Goal: Entertainment & Leisure: Consume media (video, audio)

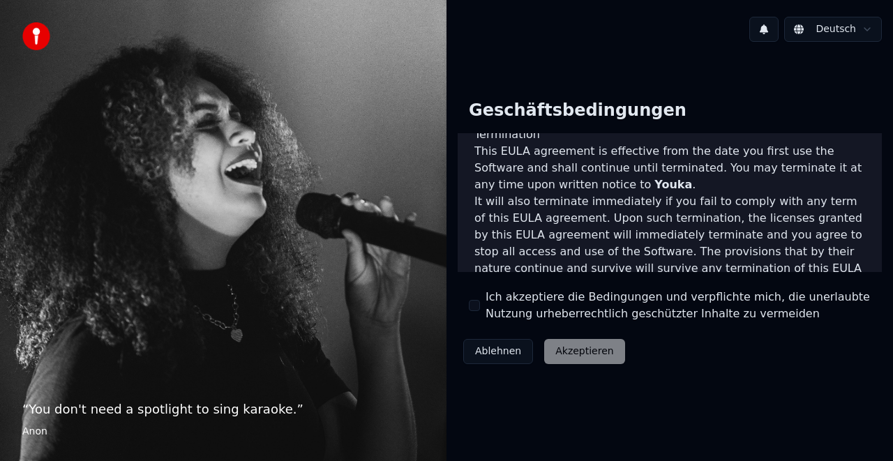
scroll to position [1016, 0]
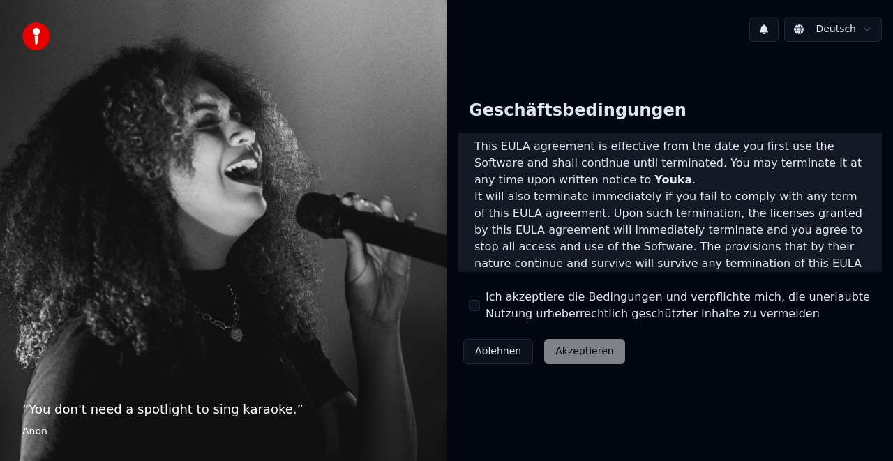
click at [473, 307] on button "Ich akzeptiere die Bedingungen und verpflichte mich, die unerlaubte Nutzung urh…" at bounding box center [474, 305] width 11 height 11
click at [575, 351] on button "Akzeptieren" at bounding box center [584, 351] width 80 height 25
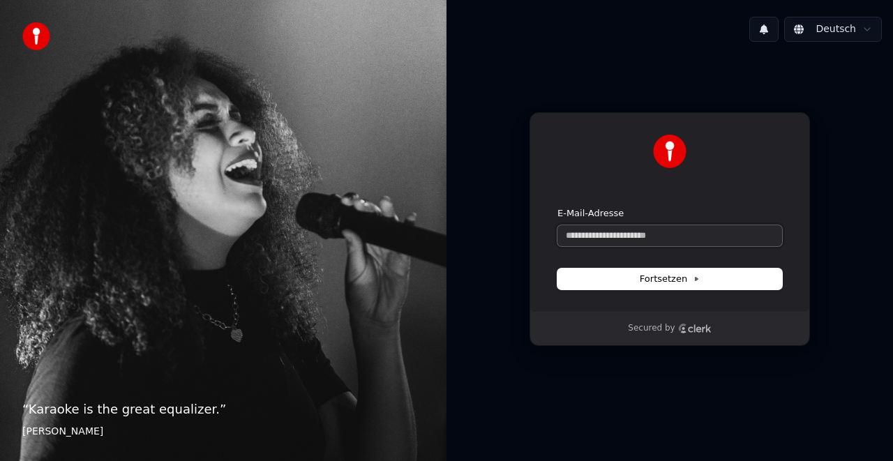
click at [635, 237] on input "E-Mail-Adresse" at bounding box center [669, 235] width 225 height 21
click at [665, 278] on span "Fortsetzen" at bounding box center [670, 279] width 60 height 13
type input "**********"
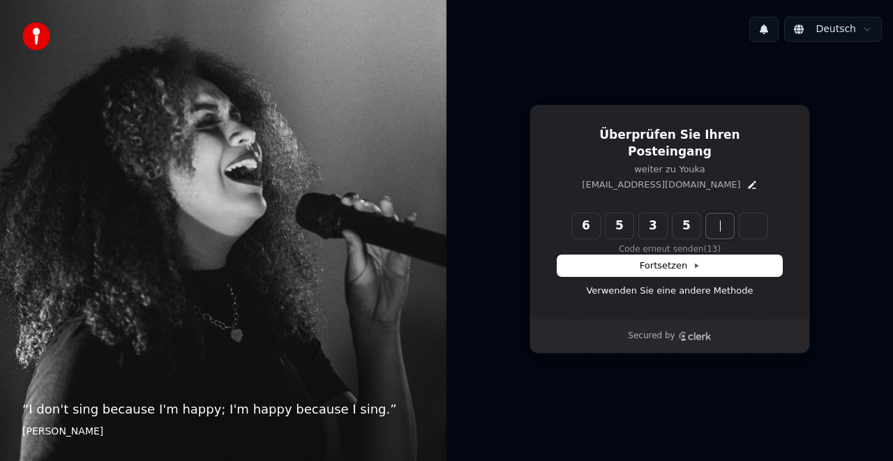
type input "******"
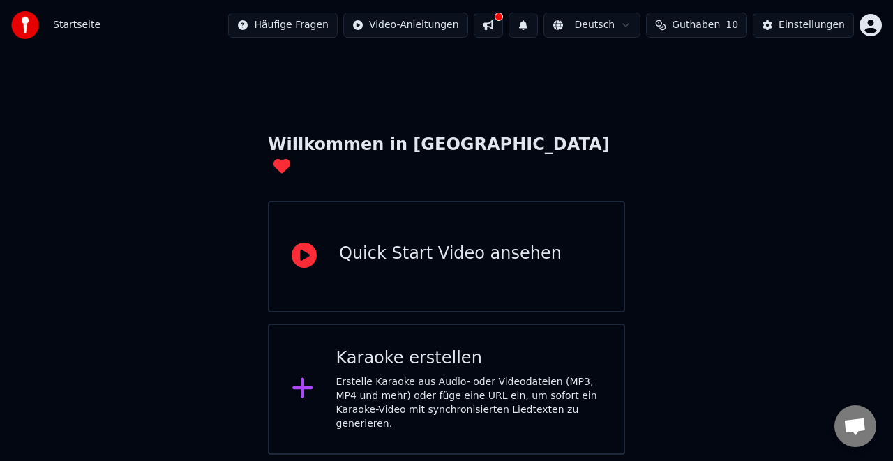
click at [306, 378] on icon at bounding box center [302, 388] width 20 height 20
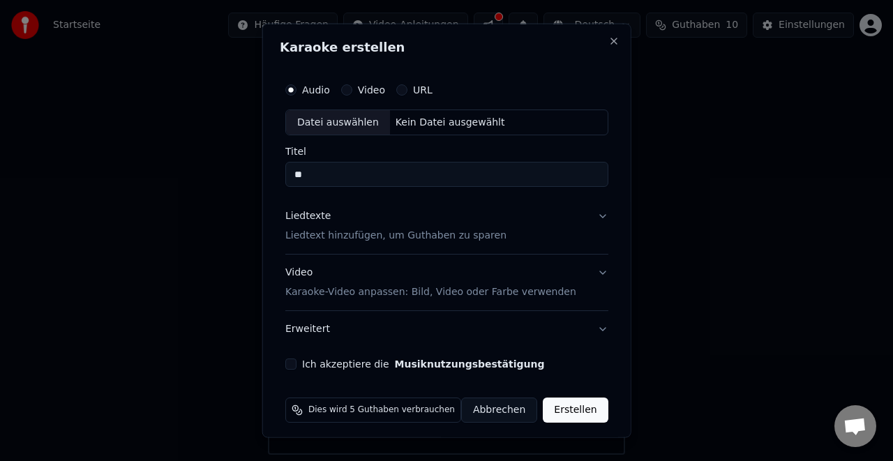
type input "*"
type input "**********"
click at [407, 91] on button "URL" at bounding box center [401, 89] width 11 height 11
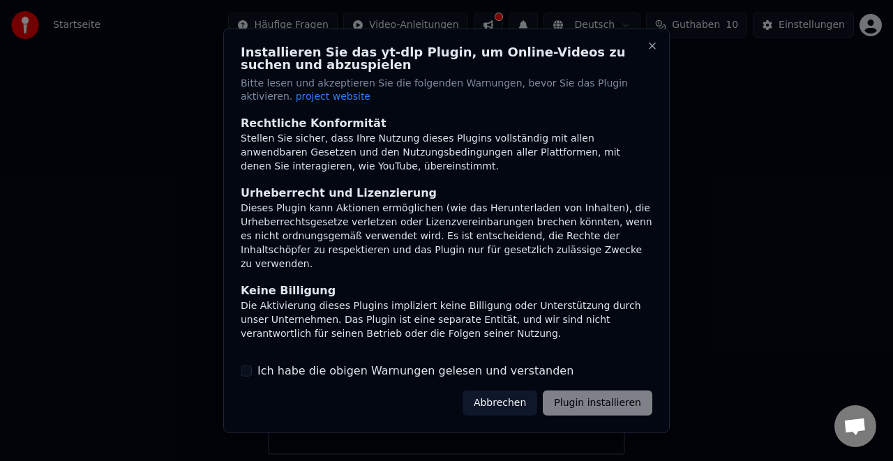
click at [414, 370] on label "Ich habe die obigen Warnungen gelesen und verstanden" at bounding box center [415, 371] width 316 height 17
click at [252, 370] on button "Ich habe die obigen Warnungen gelesen und verstanden" at bounding box center [246, 371] width 11 height 11
click at [617, 402] on button "Plugin installieren" at bounding box center [598, 403] width 110 height 25
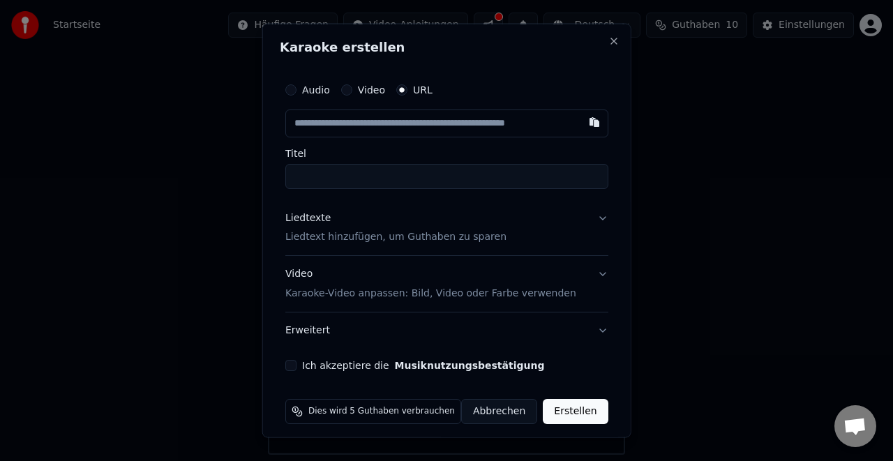
click at [354, 127] on input "text" at bounding box center [446, 123] width 323 height 28
click at [354, 126] on input "text" at bounding box center [446, 123] width 323 height 28
click at [382, 124] on input "text" at bounding box center [446, 123] width 323 height 28
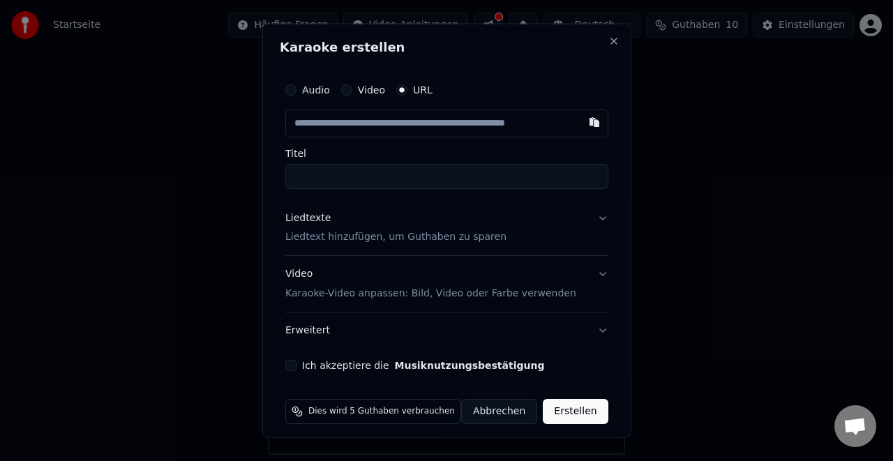
click at [382, 124] on input "text" at bounding box center [446, 123] width 323 height 28
click at [580, 126] on button "button" at bounding box center [594, 121] width 28 height 25
type input "**********"
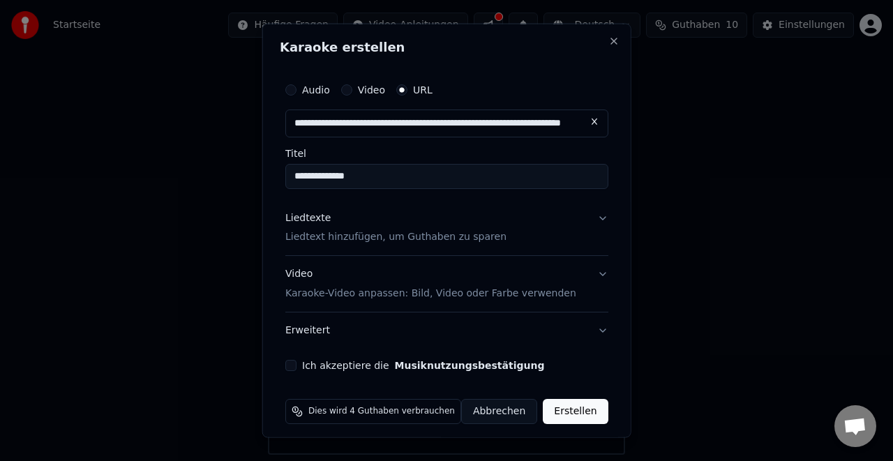
type input "**********"
click at [585, 220] on button "Liedtexte Liedtext hinzufügen, um Guthaben zu sparen" at bounding box center [446, 228] width 323 height 56
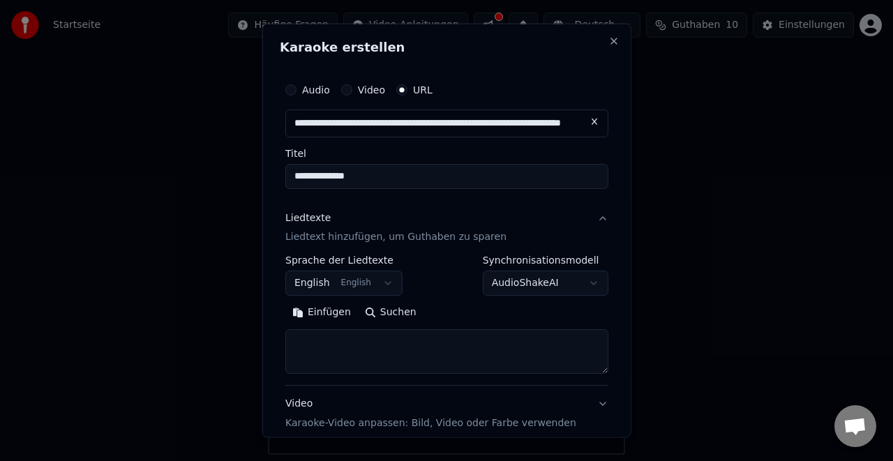
click at [385, 287] on button "English English" at bounding box center [343, 283] width 117 height 25
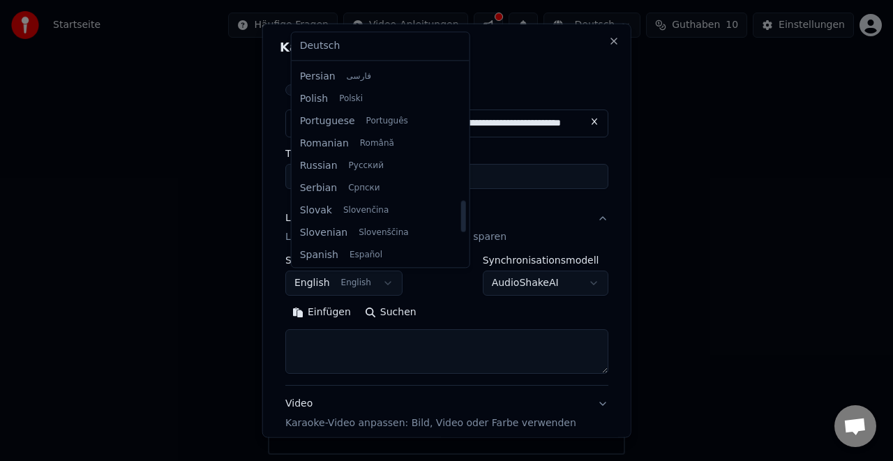
scroll to position [868, 0]
select select "**"
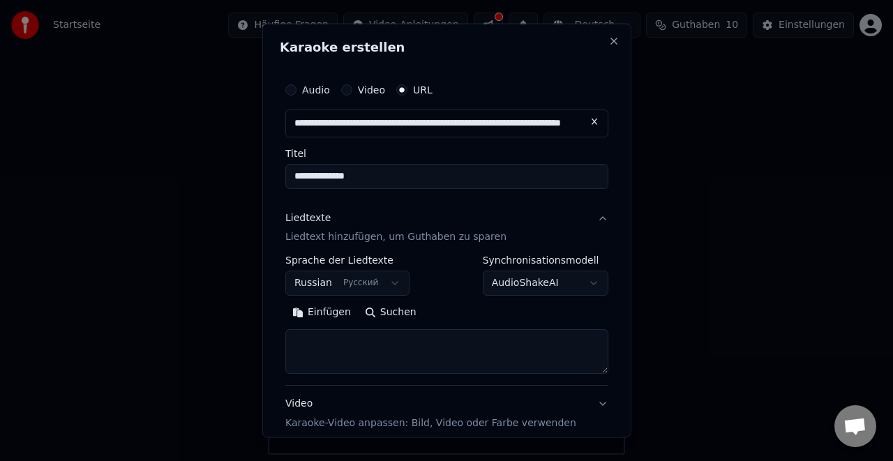
click at [329, 350] on textarea at bounding box center [446, 351] width 323 height 45
click at [332, 313] on button "Einfügen" at bounding box center [321, 312] width 73 height 22
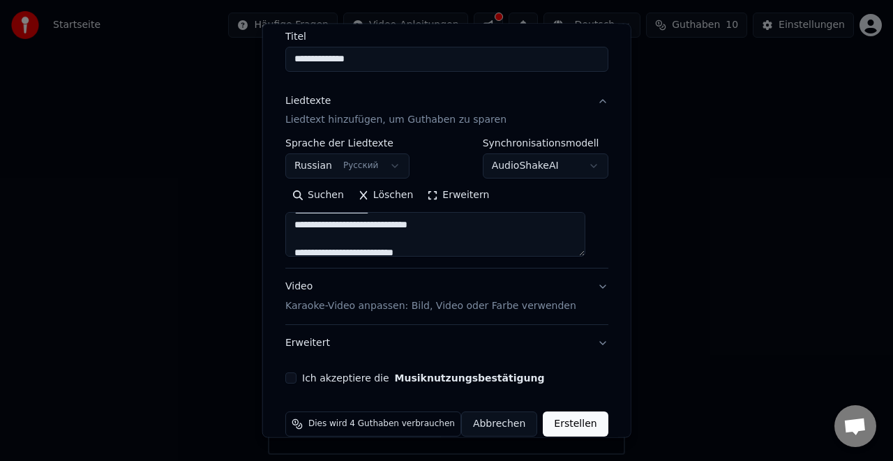
scroll to position [137, 0]
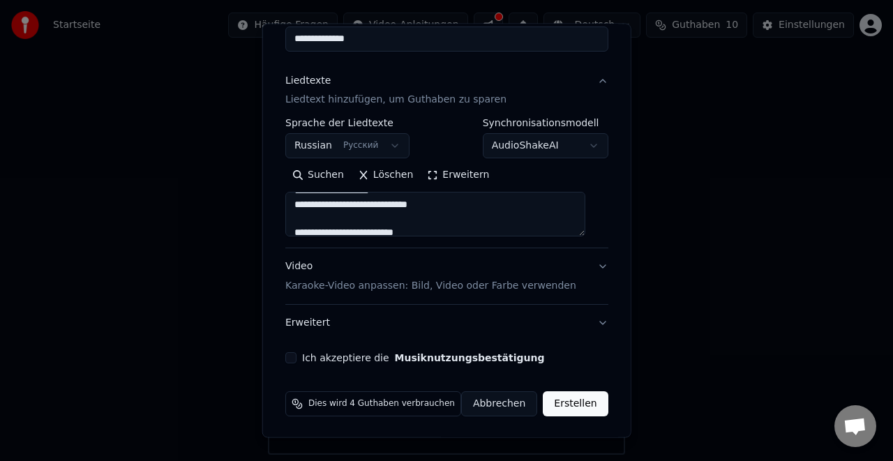
click at [585, 264] on button "Video Karaoke-Video anpassen: Bild, Video oder Farbe verwenden" at bounding box center [446, 276] width 323 height 56
type textarea "**********"
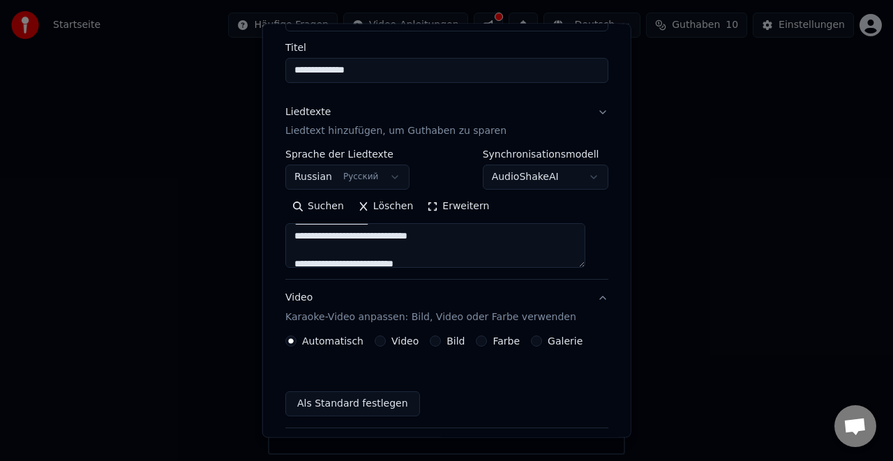
scroll to position [100, 0]
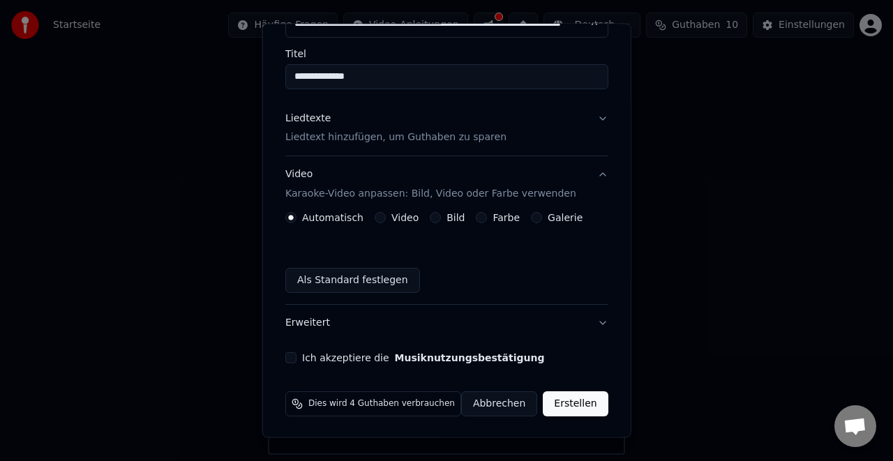
click at [586, 323] on button "Erweitert" at bounding box center [446, 323] width 323 height 36
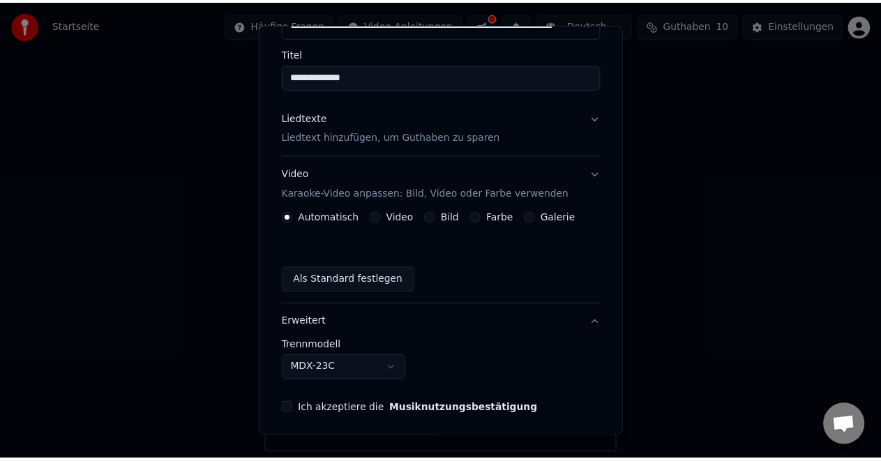
scroll to position [59, 0]
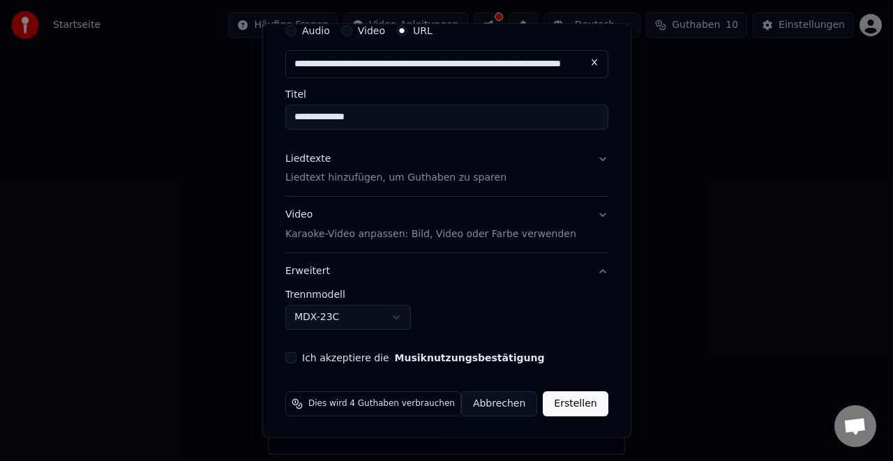
click at [403, 319] on body "**********" at bounding box center [446, 227] width 893 height 455
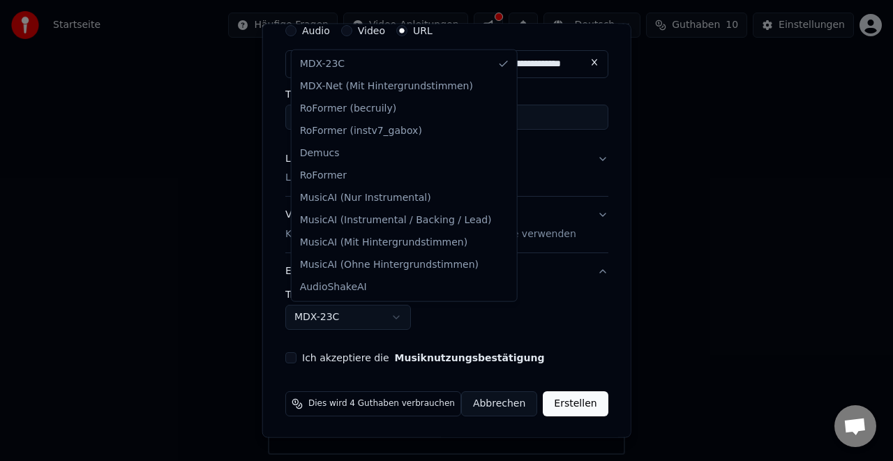
click at [460, 326] on body "**********" at bounding box center [446, 227] width 893 height 455
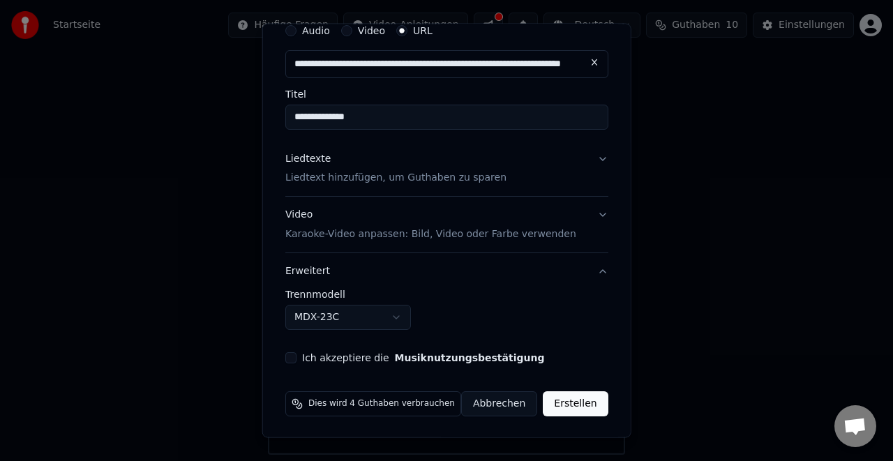
click at [296, 361] on button "Ich akzeptiere die Musiknutzungsbestätigung" at bounding box center [290, 357] width 11 height 11
click at [560, 405] on button "Erstellen" at bounding box center [575, 403] width 65 height 25
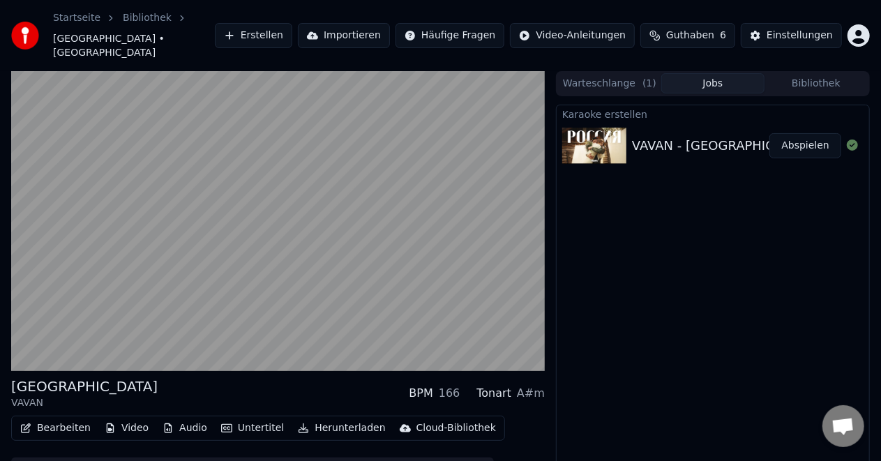
scroll to position [14, 0]
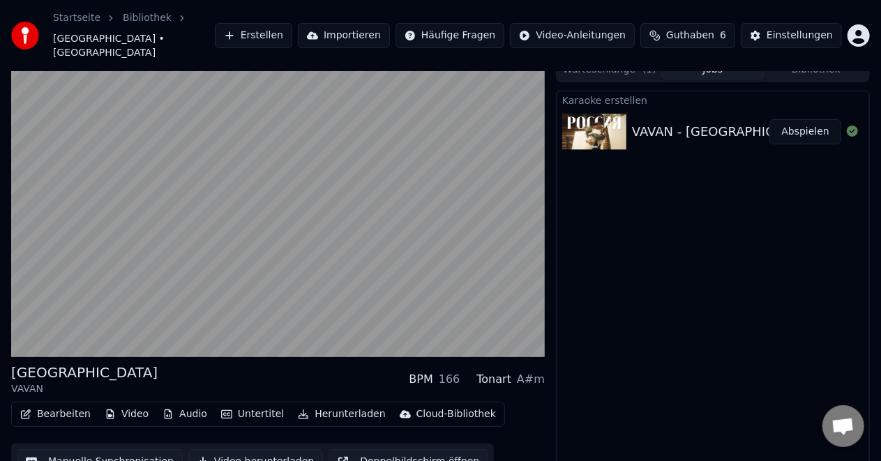
click at [257, 449] on button "Video herunterladen" at bounding box center [255, 461] width 135 height 25
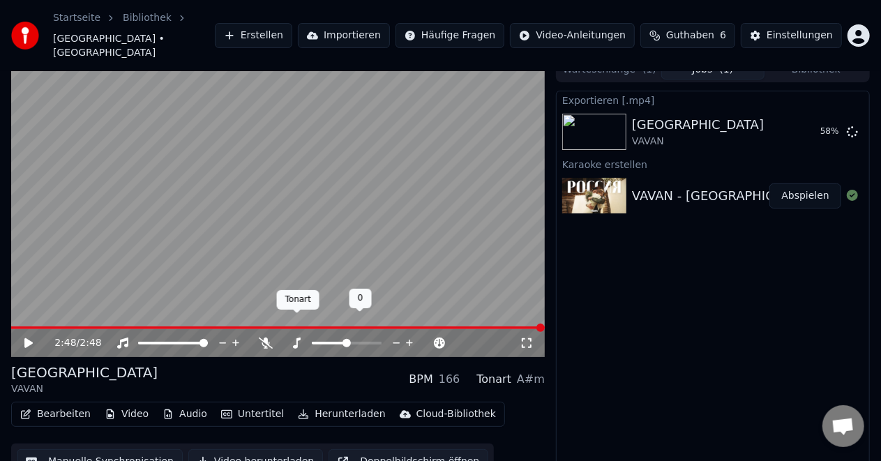
click at [297, 338] on icon at bounding box center [297, 343] width 8 height 11
click at [348, 339] on span at bounding box center [347, 343] width 8 height 8
click at [235, 340] on icon at bounding box center [235, 343] width 7 height 7
click at [223, 336] on icon at bounding box center [222, 343] width 13 height 14
click at [233, 336] on icon at bounding box center [236, 343] width 13 height 14
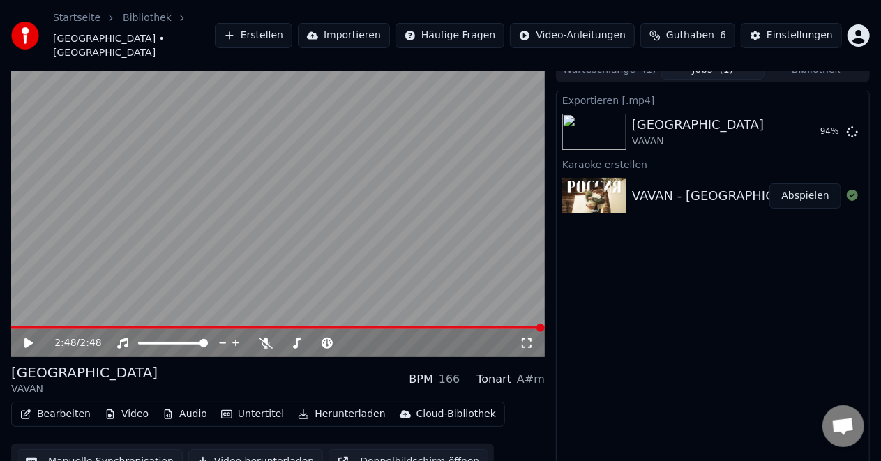
click at [695, 29] on span "Guthaben" at bounding box center [690, 36] width 48 height 14
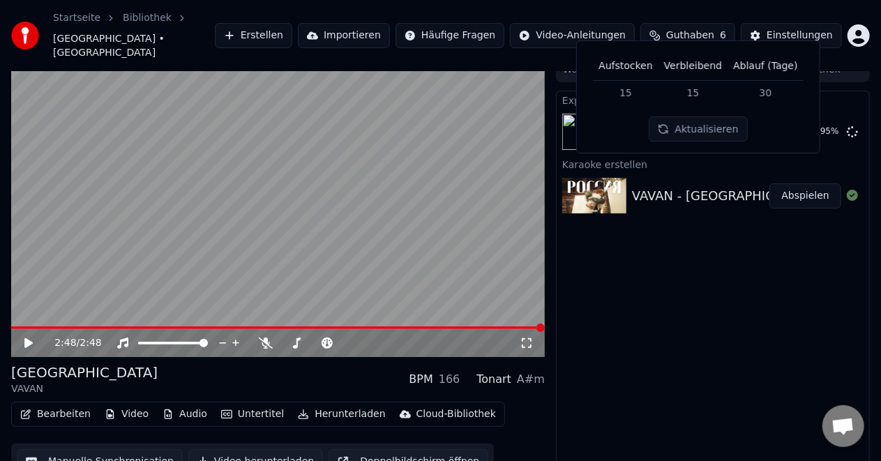
click at [689, 133] on button "Aktualisieren" at bounding box center [698, 128] width 98 height 25
click at [728, 246] on div "Exportieren [.mp4] [GEOGRAPHIC_DATA] VAVAN 97 % [DEMOGRAPHIC_DATA] erstellen VA…" at bounding box center [713, 287] width 314 height 392
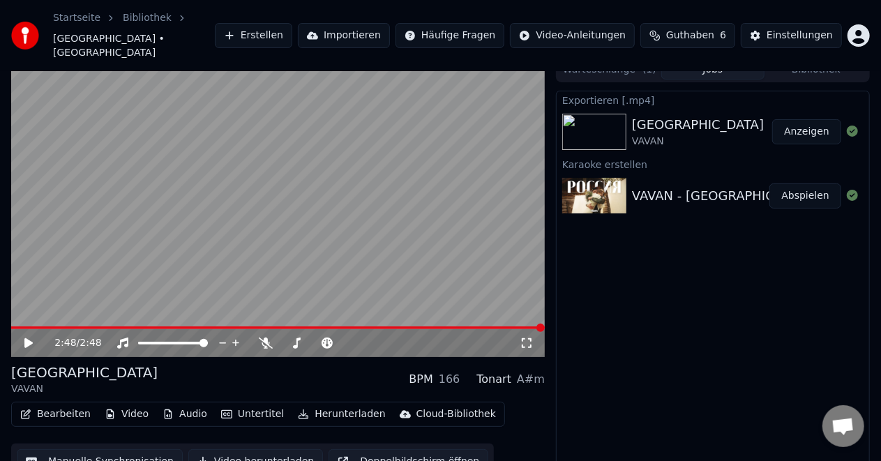
click at [795, 183] on button "Abspielen" at bounding box center [805, 195] width 72 height 25
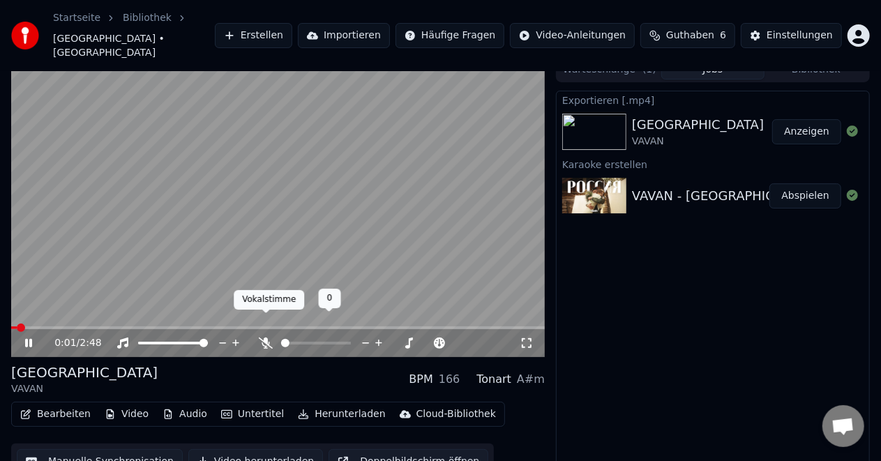
click at [265, 338] on icon at bounding box center [266, 343] width 14 height 11
click at [366, 336] on icon at bounding box center [365, 343] width 13 height 14
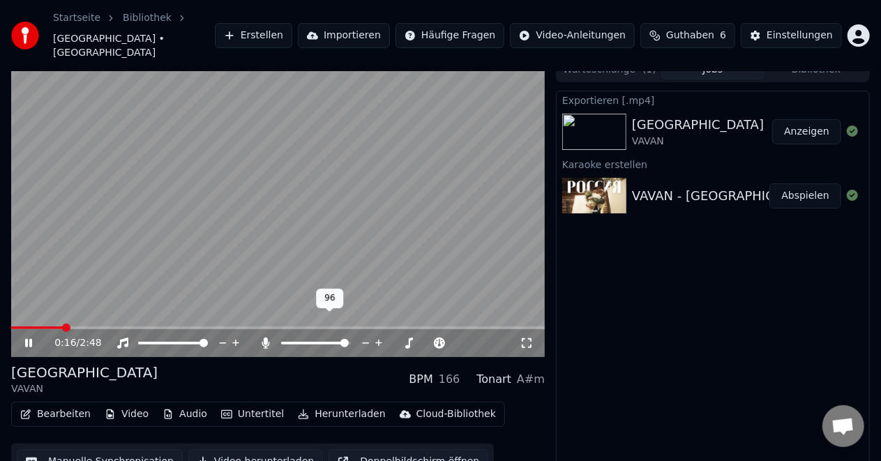
click at [366, 336] on icon at bounding box center [365, 343] width 13 height 14
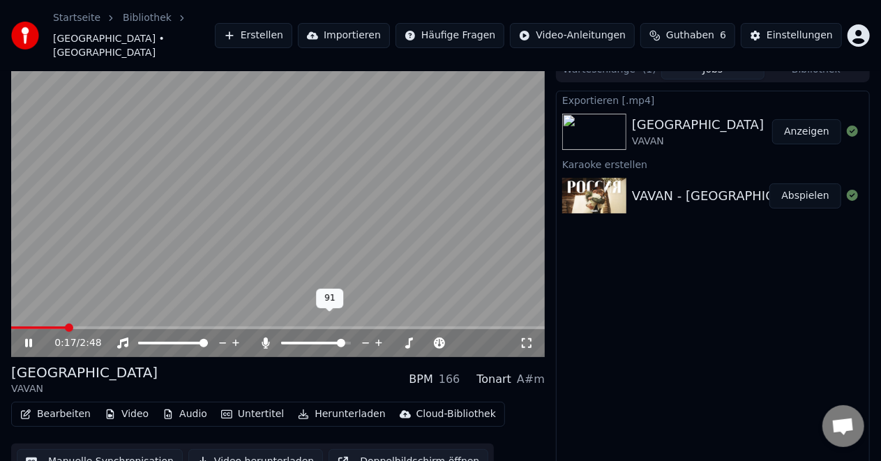
click at [366, 336] on icon at bounding box center [365, 343] width 13 height 14
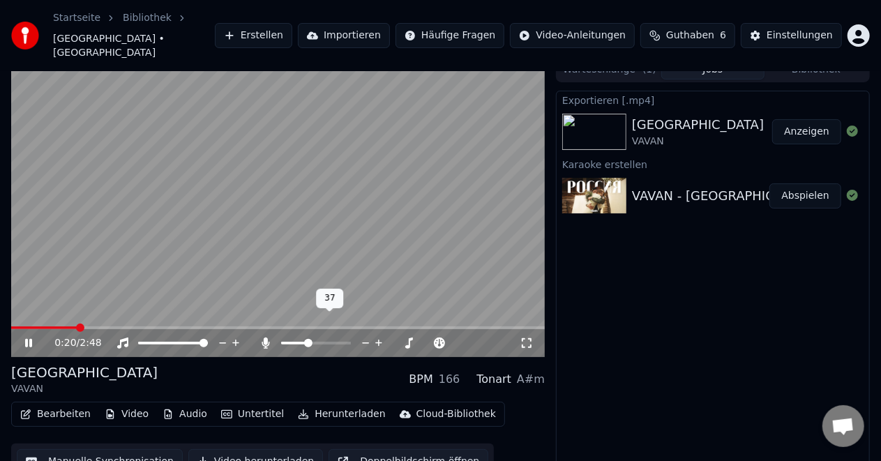
click at [307, 339] on span at bounding box center [308, 343] width 8 height 8
click at [351, 339] on span at bounding box center [347, 343] width 8 height 8
click at [412, 339] on span at bounding box center [408, 343] width 8 height 8
click at [377, 339] on span at bounding box center [377, 343] width 8 height 8
click at [384, 336] on div at bounding box center [390, 343] width 112 height 14
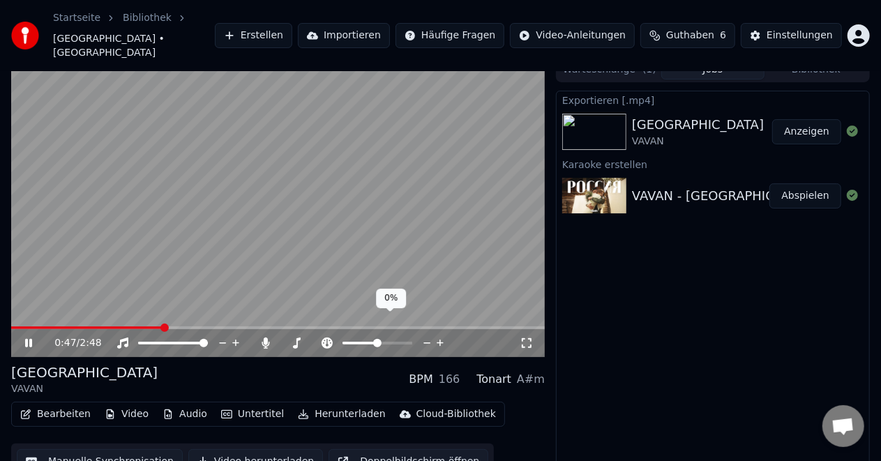
click at [440, 340] on icon at bounding box center [440, 343] width 7 height 7
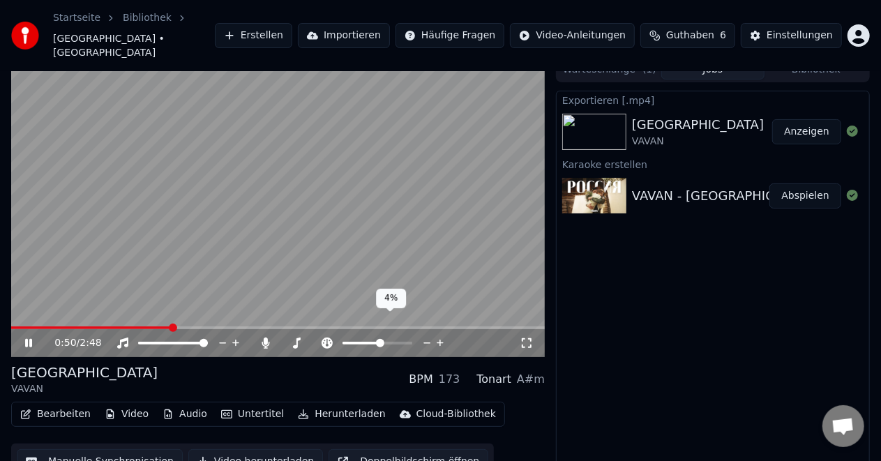
click at [440, 340] on icon at bounding box center [440, 343] width 7 height 7
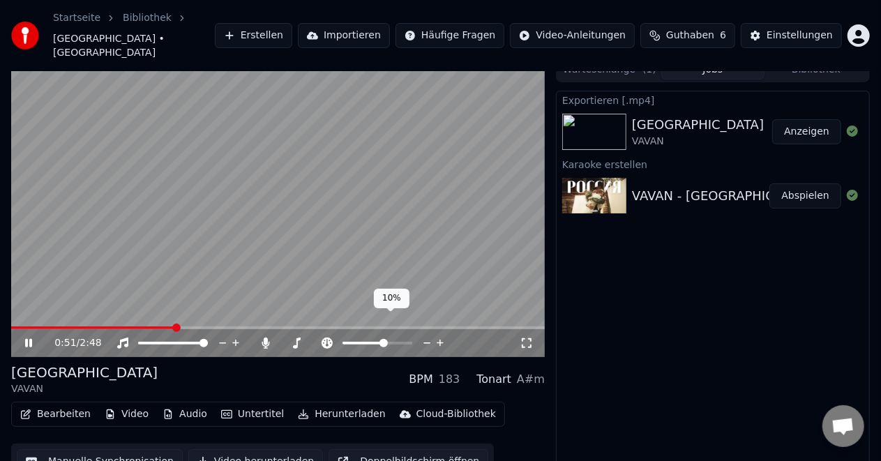
click at [440, 340] on icon at bounding box center [440, 343] width 7 height 7
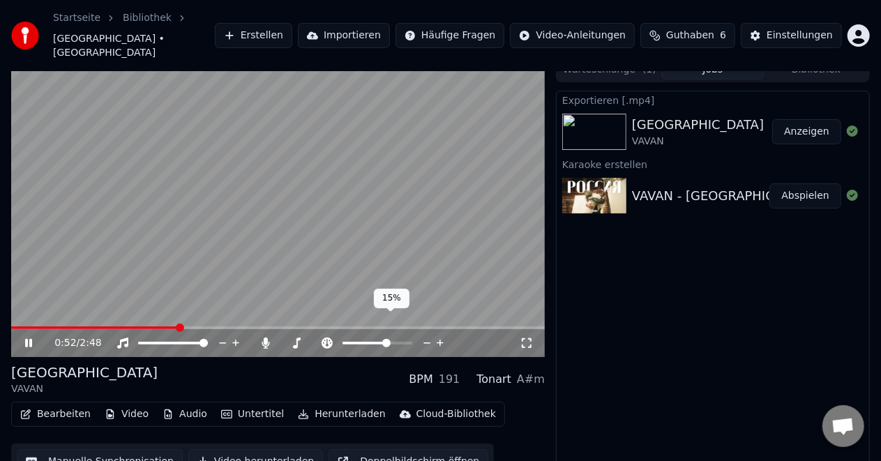
click at [440, 340] on icon at bounding box center [440, 343] width 7 height 7
click at [427, 336] on icon at bounding box center [427, 343] width 13 height 14
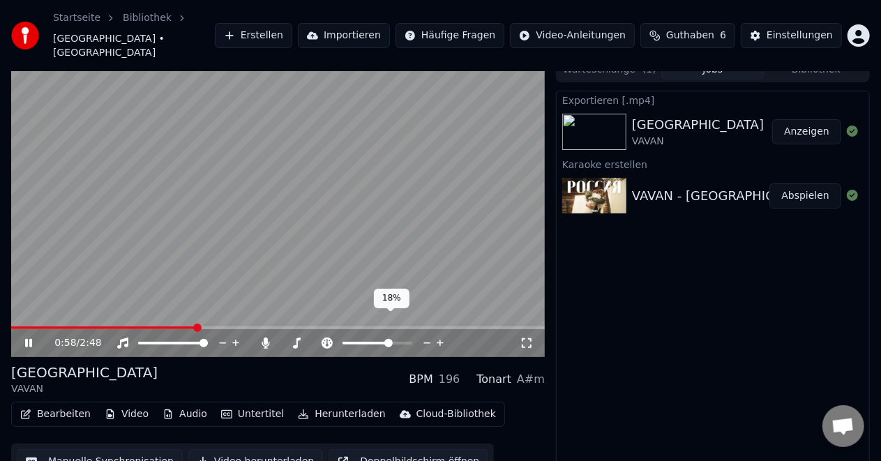
click at [427, 336] on icon at bounding box center [427, 343] width 13 height 14
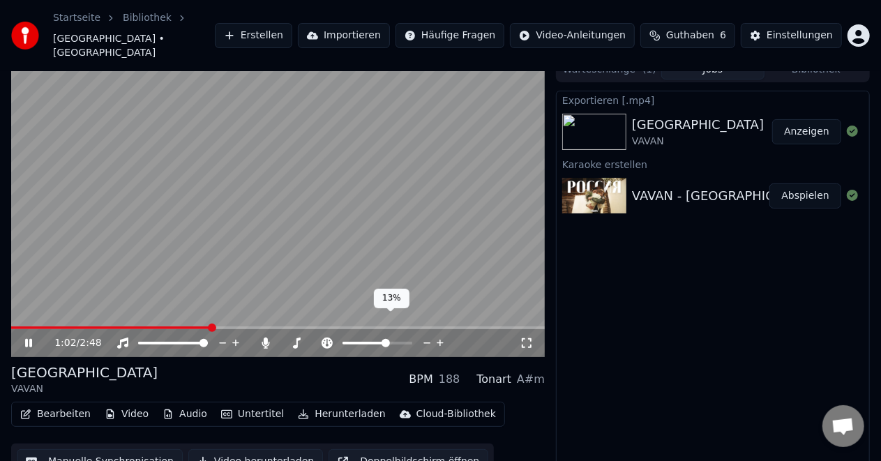
click at [427, 336] on icon at bounding box center [427, 343] width 13 height 14
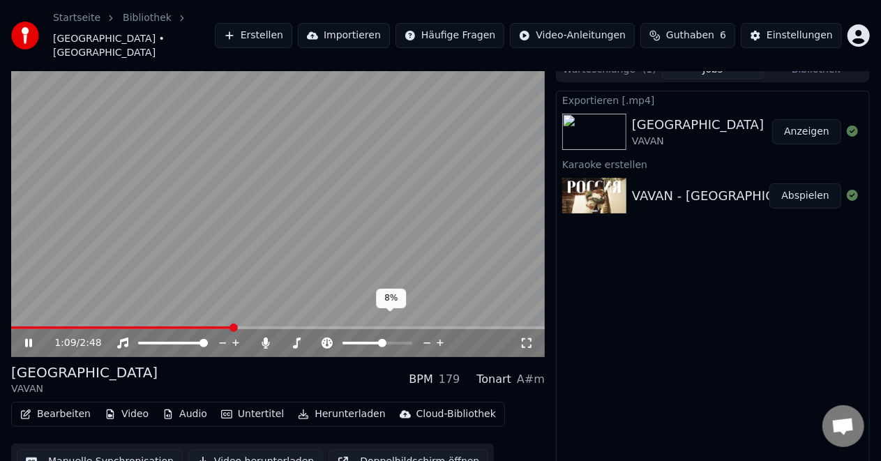
click at [427, 336] on icon at bounding box center [427, 343] width 13 height 14
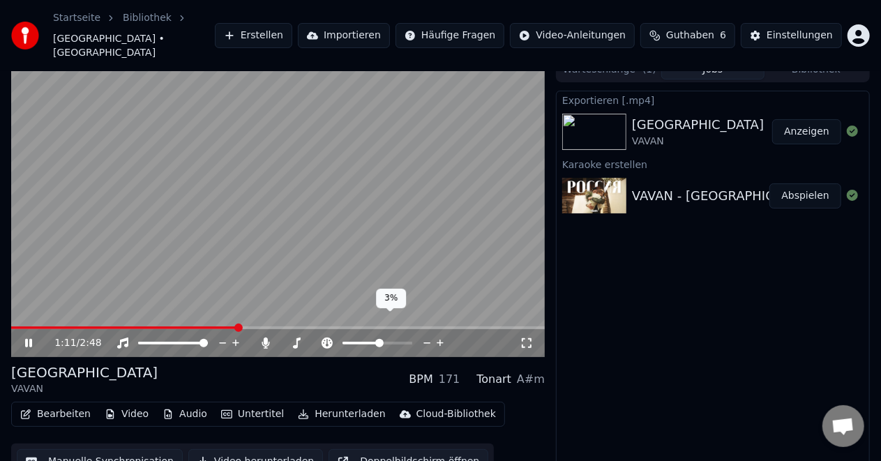
click at [427, 336] on icon at bounding box center [427, 343] width 13 height 14
click at [223, 336] on icon at bounding box center [222, 343] width 13 height 14
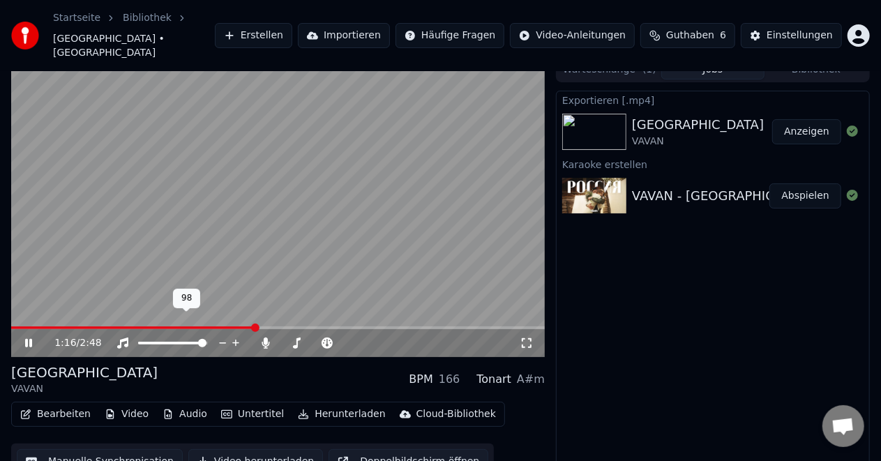
click at [223, 336] on icon at bounding box center [222, 343] width 13 height 14
click at [219, 336] on icon at bounding box center [222, 343] width 13 height 14
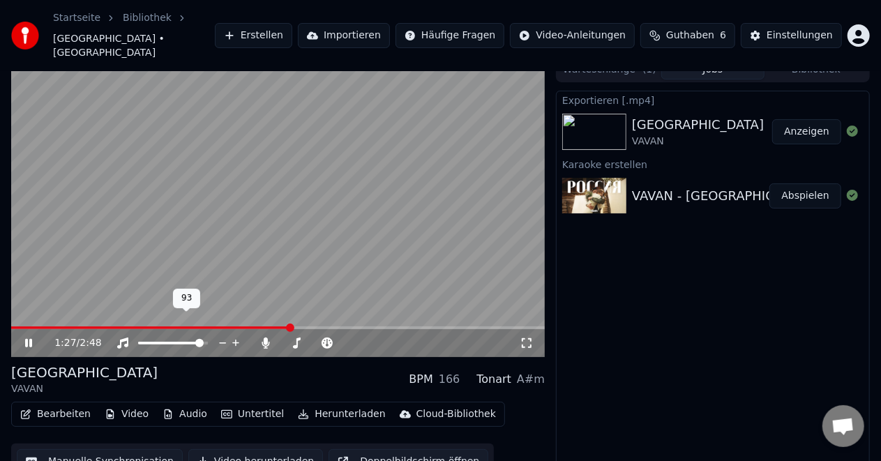
click at [219, 336] on icon at bounding box center [222, 343] width 13 height 14
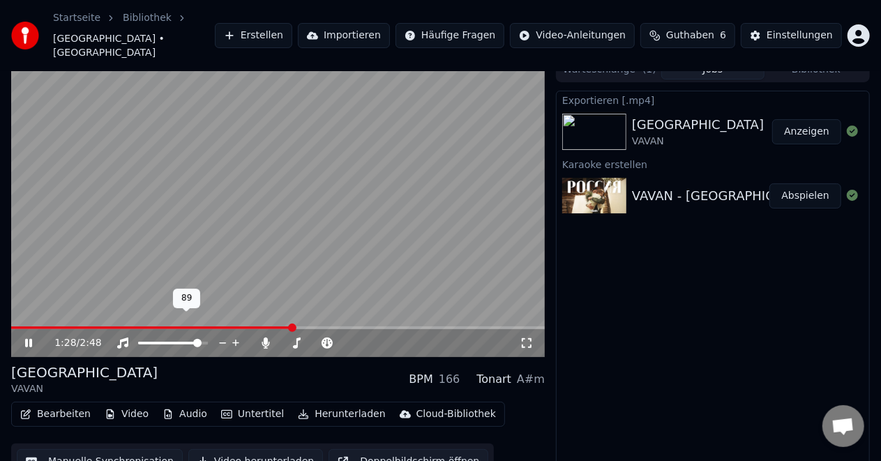
click at [219, 336] on icon at bounding box center [222, 343] width 13 height 14
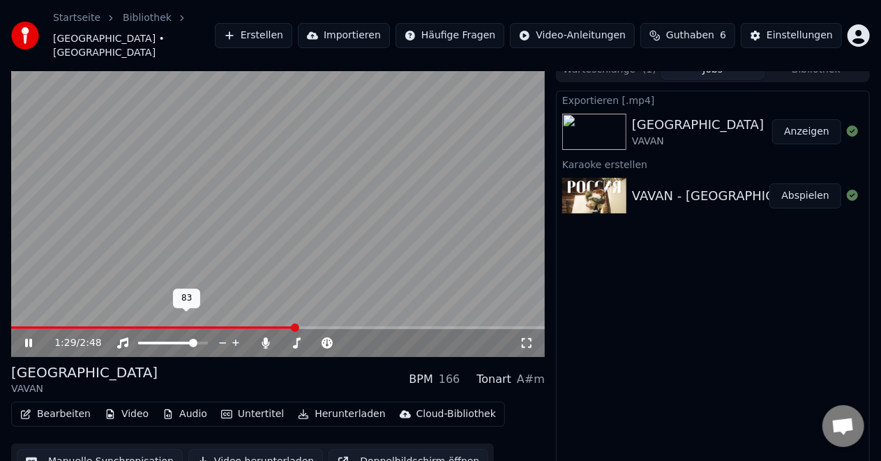
click at [219, 336] on icon at bounding box center [222, 343] width 13 height 14
click at [139, 339] on span at bounding box center [143, 343] width 8 height 8
click at [138, 339] on span at bounding box center [142, 343] width 8 height 8
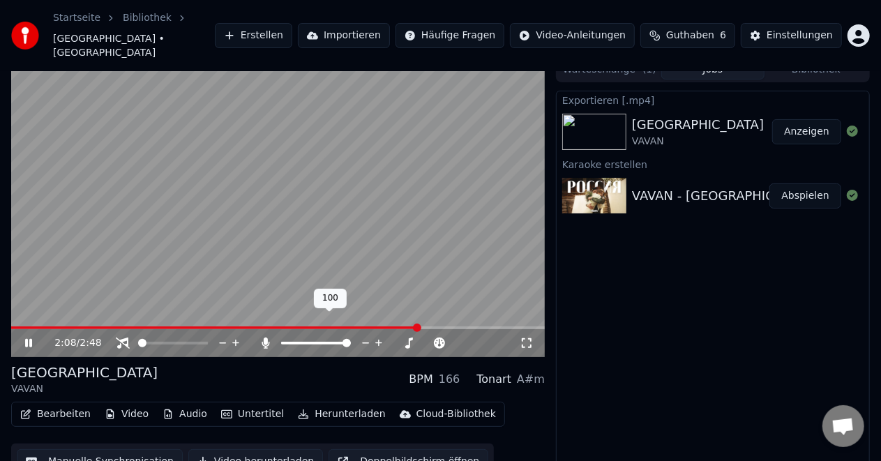
click at [269, 338] on icon at bounding box center [266, 343] width 14 height 11
click at [121, 338] on icon at bounding box center [123, 343] width 14 height 11
click at [163, 339] on span at bounding box center [164, 343] width 8 height 8
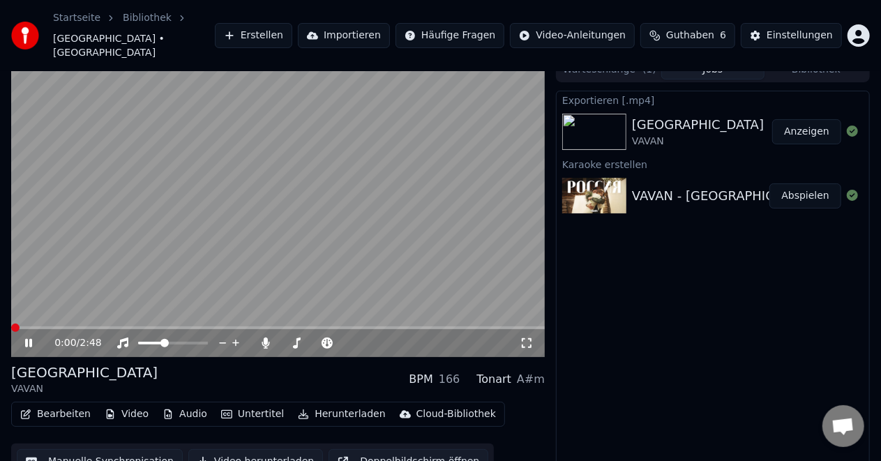
click at [11, 324] on span at bounding box center [15, 328] width 8 height 8
click at [145, 339] on span at bounding box center [148, 343] width 8 height 8
click at [138, 339] on span at bounding box center [142, 343] width 8 height 8
click at [208, 339] on span at bounding box center [204, 343] width 8 height 8
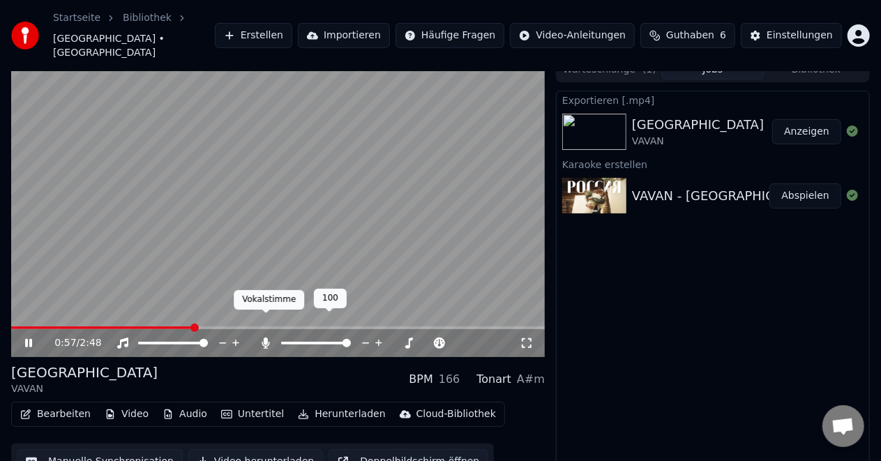
click at [266, 338] on icon at bounding box center [266, 343] width 8 height 11
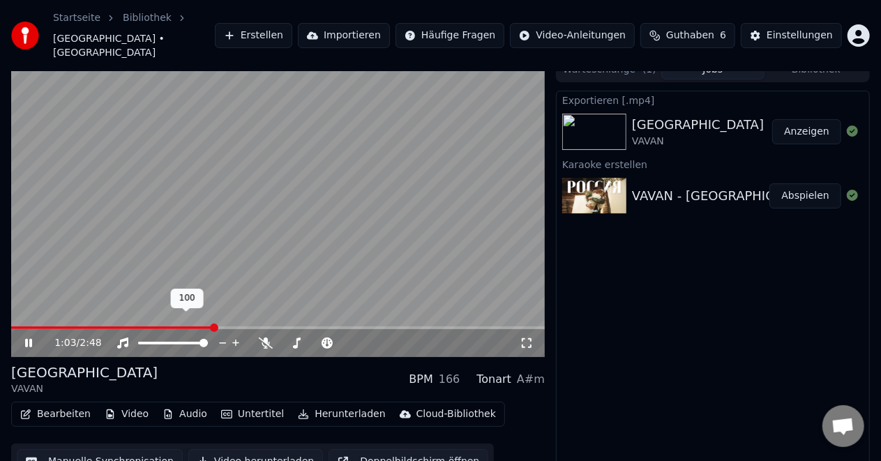
click at [208, 339] on span at bounding box center [204, 343] width 8 height 8
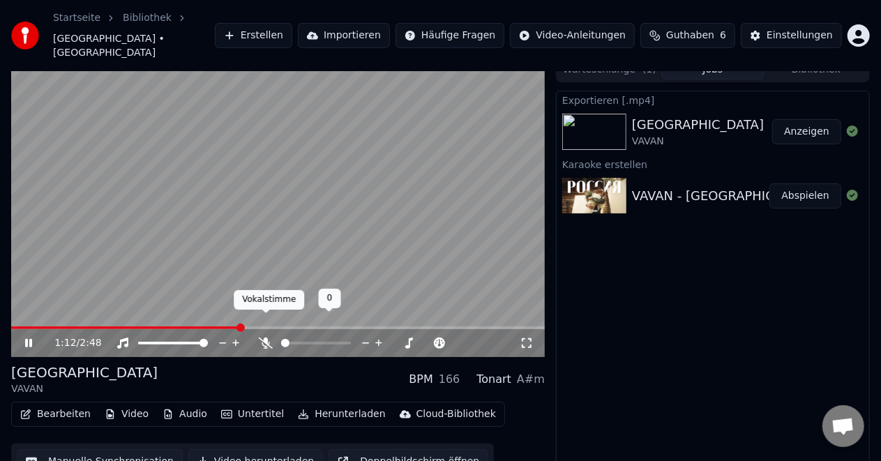
click at [264, 338] on icon at bounding box center [266, 343] width 14 height 11
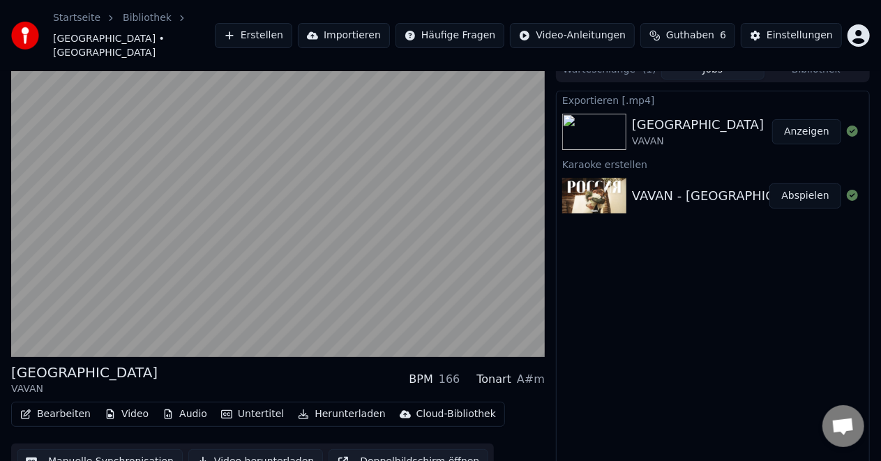
click at [460, 371] on div "166" at bounding box center [450, 379] width 22 height 17
click at [531, 371] on div "A#m" at bounding box center [531, 379] width 28 height 17
click at [545, 361] on div "Россия VAVAN BPM 166 Tonart A#m Bearbeiten Video Audio Untertitel Herunterladen…" at bounding box center [440, 270] width 881 height 426
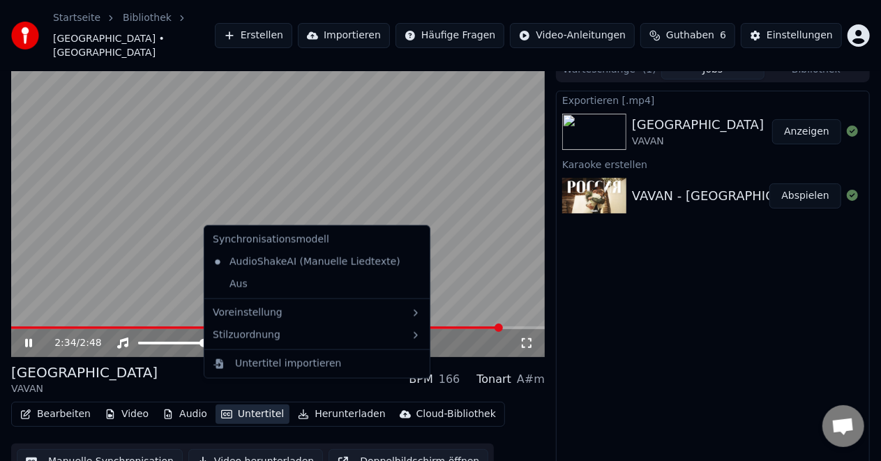
click at [241, 405] on button "Untertitel" at bounding box center [253, 415] width 74 height 20
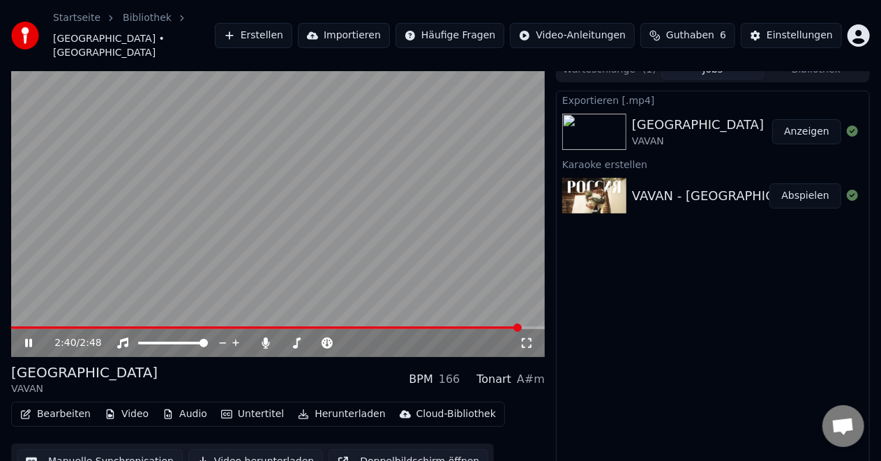
click at [264, 185] on video at bounding box center [278, 207] width 534 height 300
click at [525, 338] on icon at bounding box center [527, 343] width 14 height 11
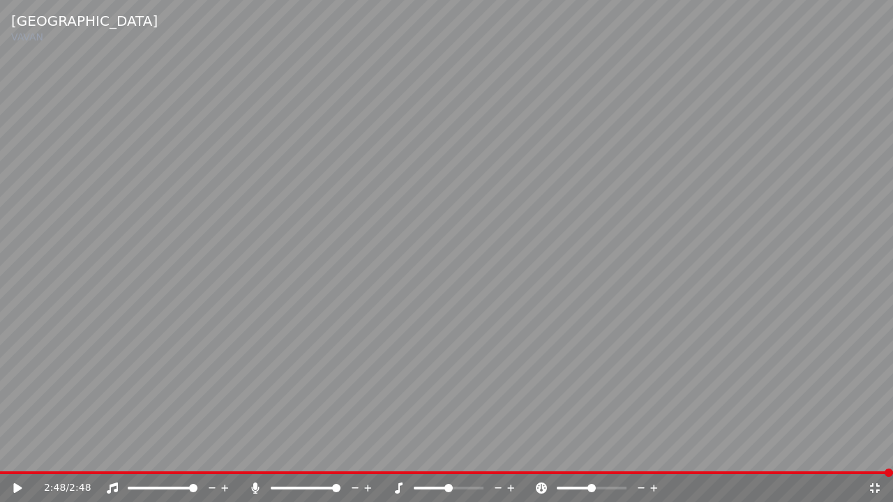
click at [17, 460] on icon at bounding box center [17, 488] width 8 height 10
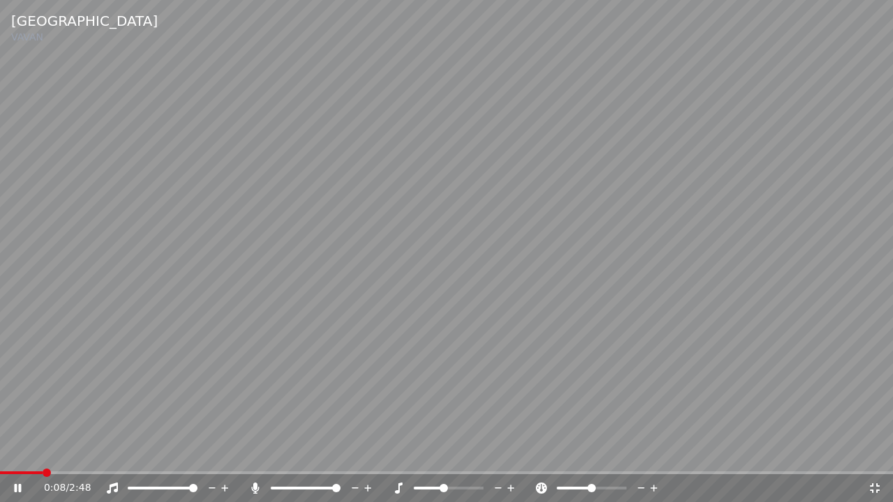
click at [445, 460] on span at bounding box center [443, 488] width 8 height 8
click at [449, 460] on span at bounding box center [448, 488] width 8 height 8
click at [298, 460] on div at bounding box center [318, 488] width 112 height 14
click at [293, 460] on span at bounding box center [295, 488] width 8 height 8
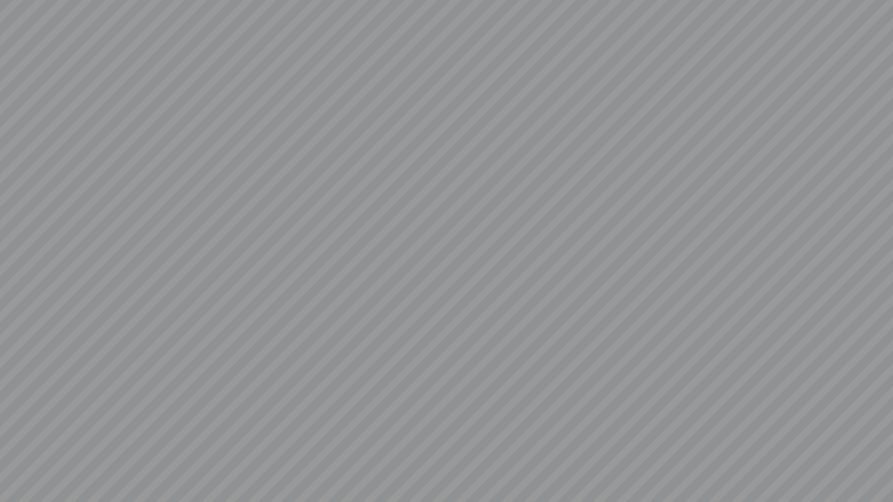
click at [293, 460] on video at bounding box center [446, 251] width 893 height 502
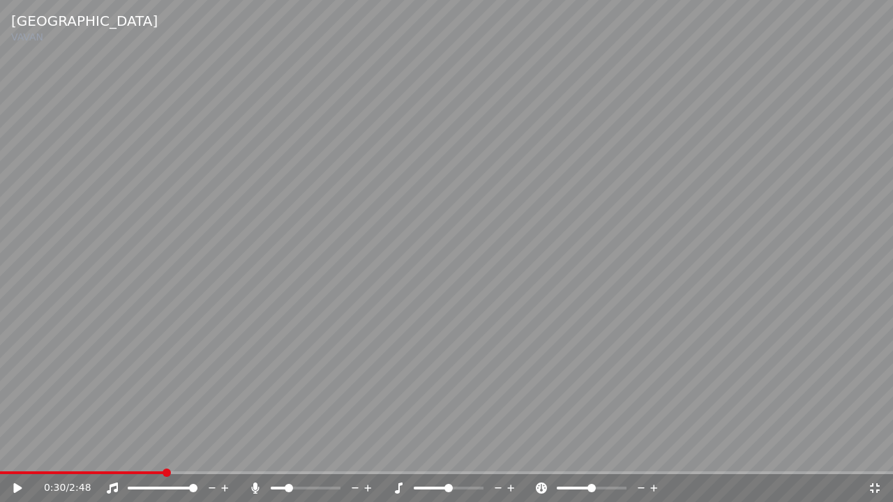
click at [286, 460] on span at bounding box center [289, 488] width 8 height 8
click at [14, 460] on icon at bounding box center [17, 488] width 8 height 10
click at [163, 460] on span at bounding box center [145, 488] width 35 height 3
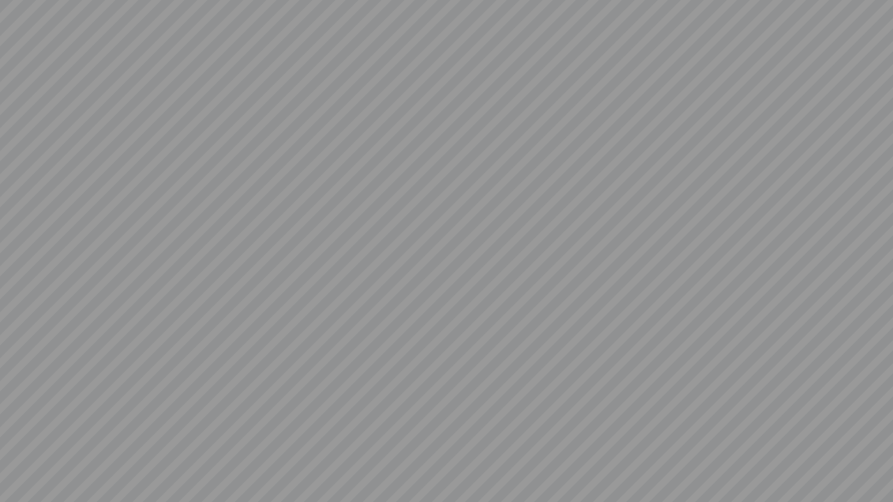
click at [163, 460] on video at bounding box center [446, 251] width 893 height 502
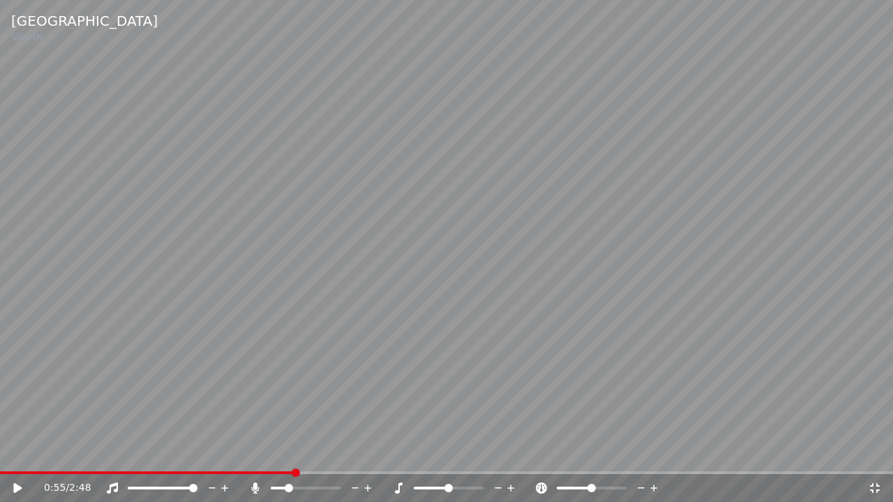
click at [197, 460] on span at bounding box center [193, 488] width 8 height 8
click at [17, 460] on icon at bounding box center [17, 488] width 8 height 10
click at [284, 460] on span at bounding box center [280, 488] width 8 height 8
click at [283, 460] on span at bounding box center [277, 488] width 13 height 3
click at [873, 460] on icon at bounding box center [875, 488] width 10 height 10
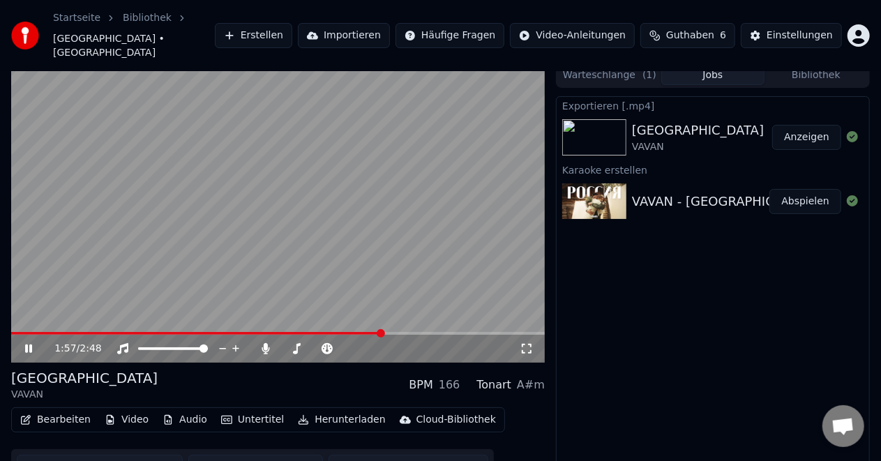
click at [29, 343] on icon at bounding box center [38, 348] width 32 height 11
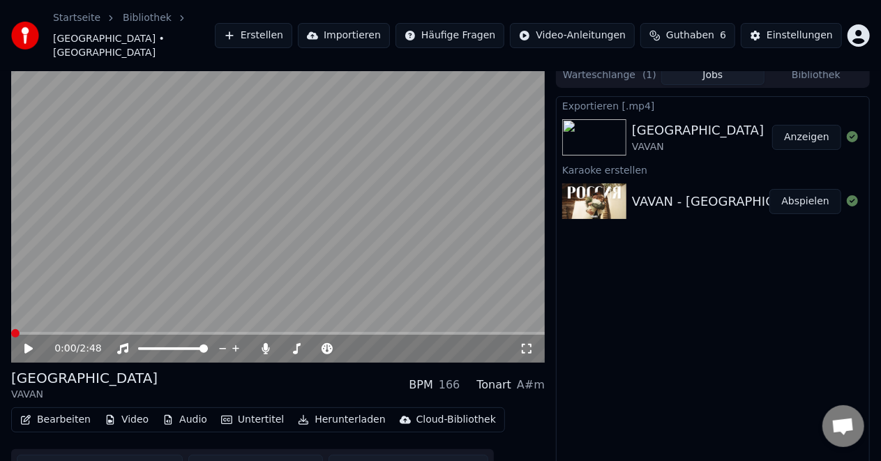
click at [11, 329] on span at bounding box center [15, 333] width 8 height 8
click at [24, 343] on icon at bounding box center [38, 348] width 32 height 11
click at [27, 345] on icon at bounding box center [28, 349] width 7 height 8
click at [27, 344] on icon at bounding box center [28, 349] width 8 height 10
click at [379, 345] on icon at bounding box center [378, 348] width 7 height 7
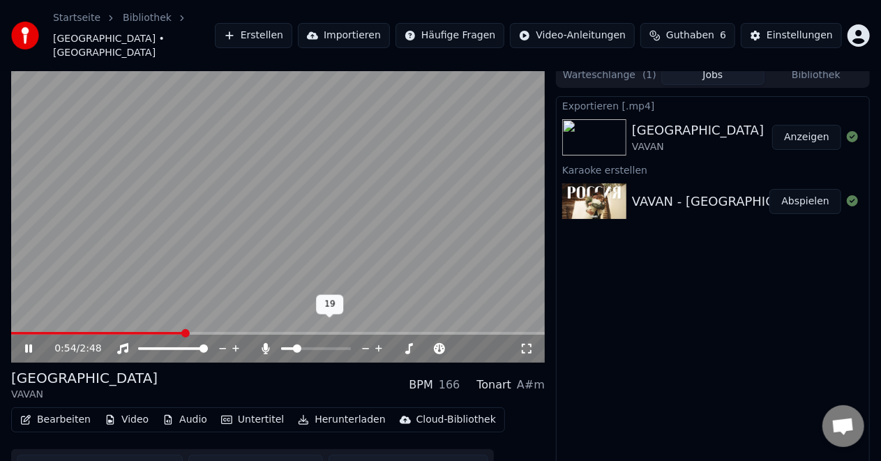
click at [379, 345] on icon at bounding box center [378, 348] width 7 height 7
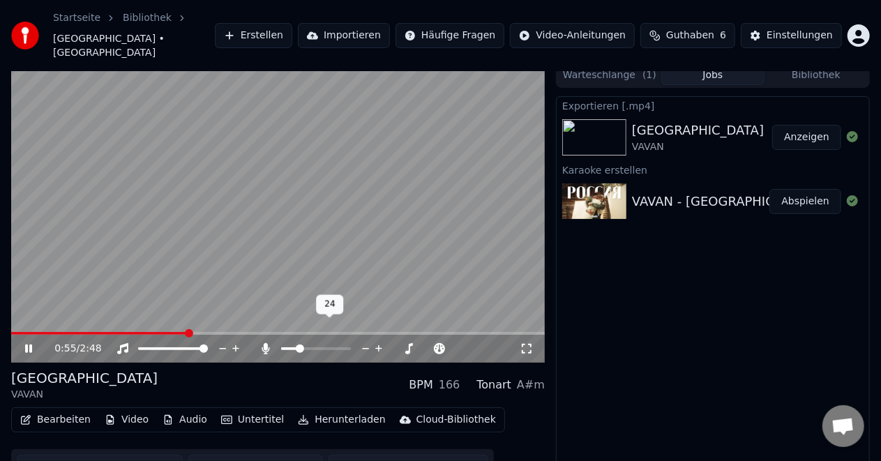
click at [379, 345] on icon at bounding box center [378, 348] width 7 height 7
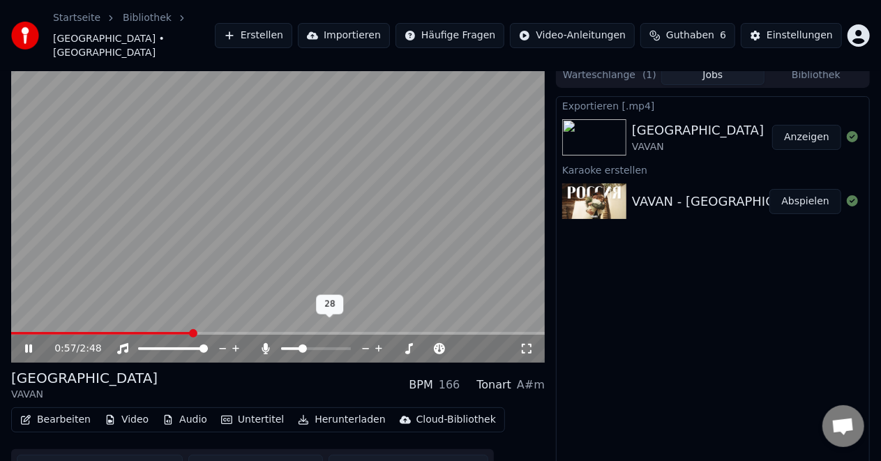
click at [379, 345] on icon at bounding box center [378, 348] width 7 height 7
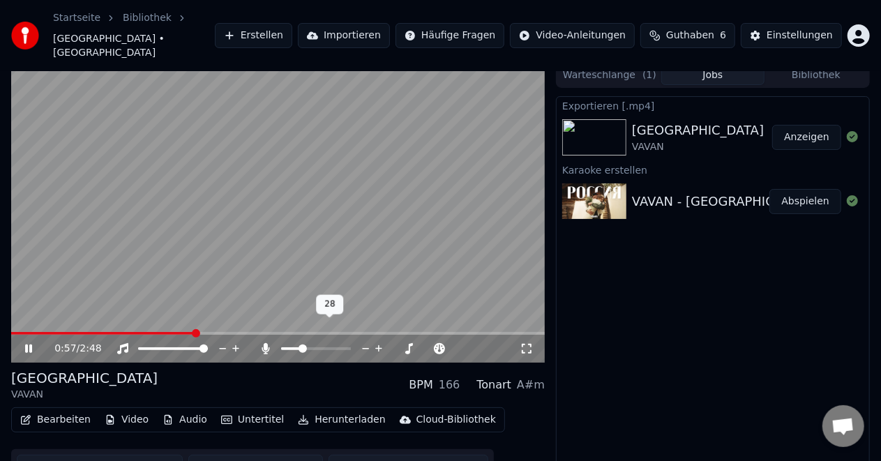
click at [379, 345] on icon at bounding box center [378, 348] width 7 height 7
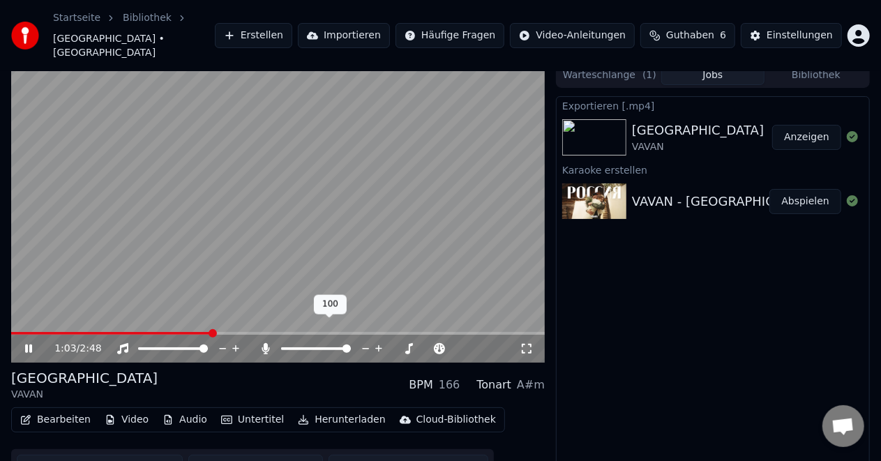
click at [351, 345] on span at bounding box center [347, 349] width 8 height 8
click at [397, 349] on icon at bounding box center [396, 349] width 7 height 1
click at [409, 345] on icon at bounding box center [409, 348] width 7 height 7
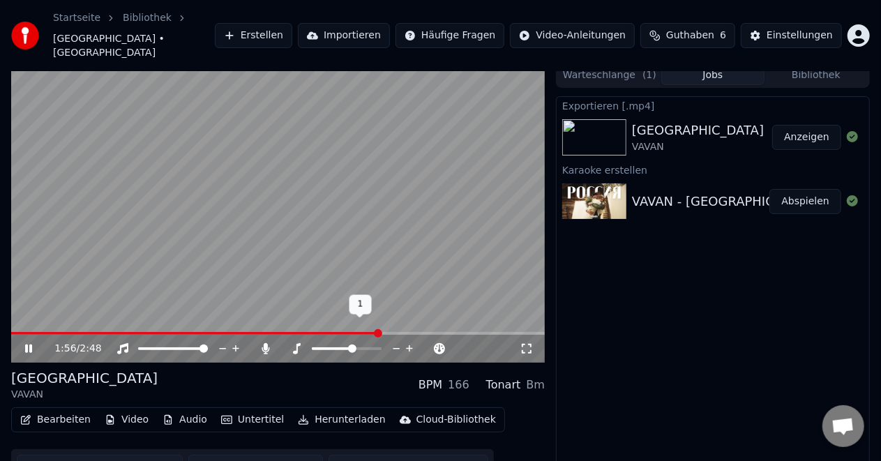
click at [409, 345] on icon at bounding box center [409, 348] width 7 height 7
click at [366, 347] on span at bounding box center [354, 348] width 23 height 3
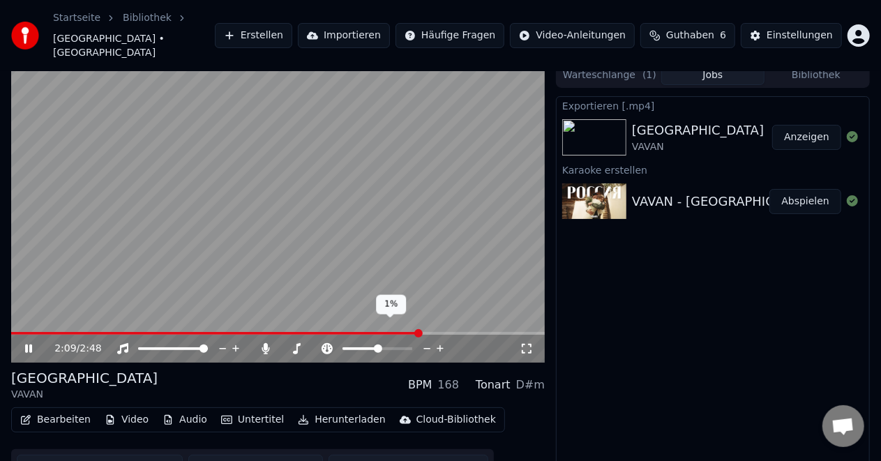
click at [378, 347] on span at bounding box center [378, 348] width 70 height 3
click at [381, 345] on span at bounding box center [378, 349] width 8 height 8
click at [440, 345] on icon at bounding box center [440, 348] width 7 height 7
click at [426, 342] on icon at bounding box center [427, 349] width 13 height 14
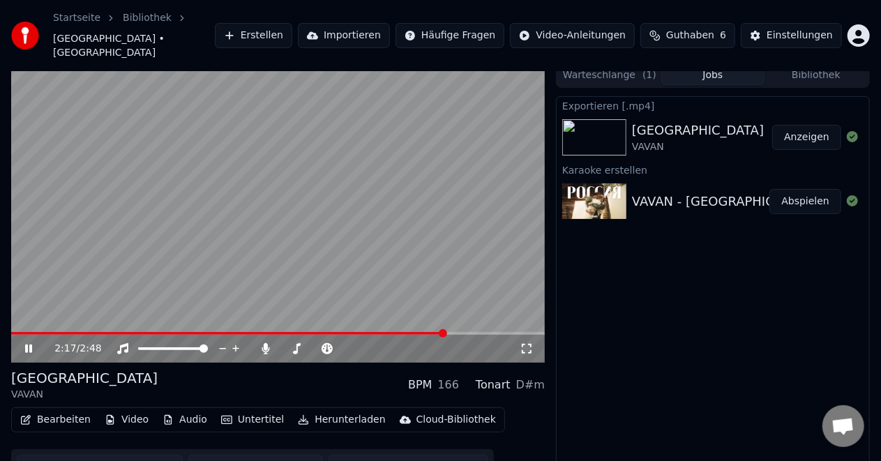
click at [529, 343] on icon at bounding box center [527, 348] width 14 height 11
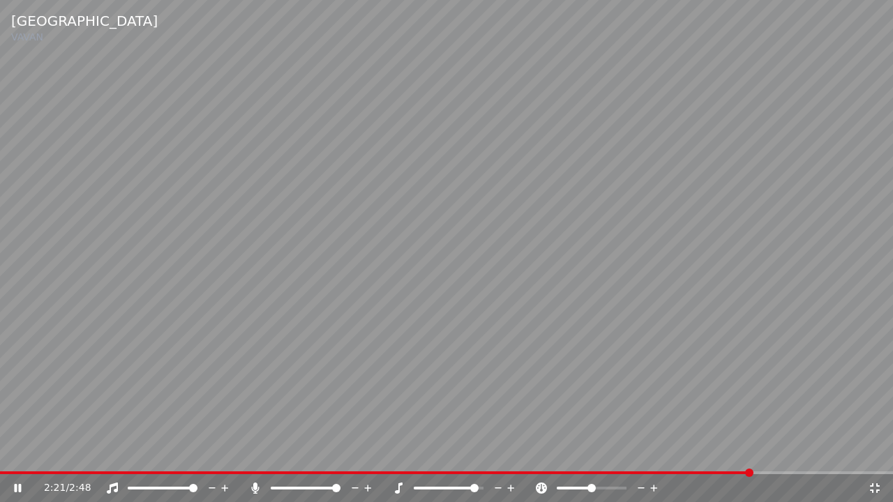
click at [1, 460] on span at bounding box center [376, 473] width 752 height 3
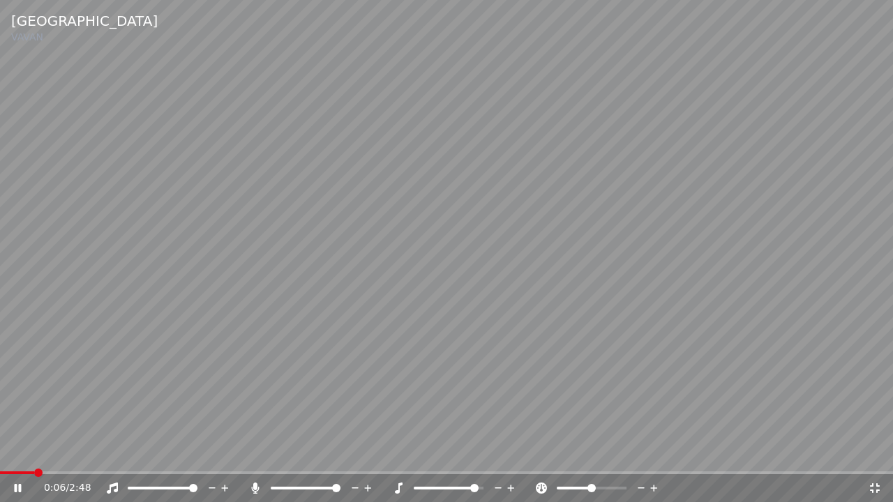
drag, startPoint x: 469, startPoint y: 482, endPoint x: 459, endPoint y: 484, distance: 10.7
click at [459, 460] on div at bounding box center [461, 488] width 112 height 14
click at [598, 460] on div at bounding box center [604, 488] width 112 height 14
click at [597, 460] on div at bounding box center [604, 488] width 112 height 14
click at [875, 460] on icon at bounding box center [875, 488] width 14 height 11
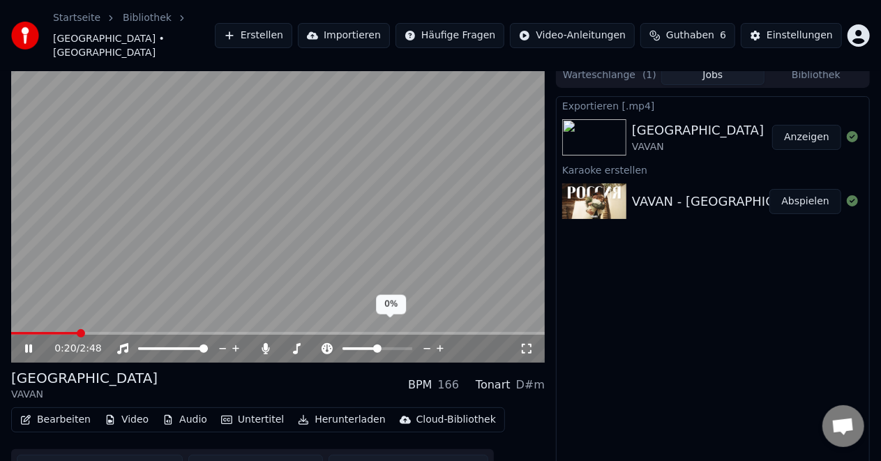
click at [377, 345] on span at bounding box center [377, 349] width 8 height 8
click at [400, 342] on div "0:29 / 2:48" at bounding box center [286, 349] width 465 height 14
click at [325, 343] on icon at bounding box center [327, 348] width 11 height 11
click at [428, 342] on icon at bounding box center [427, 349] width 13 height 14
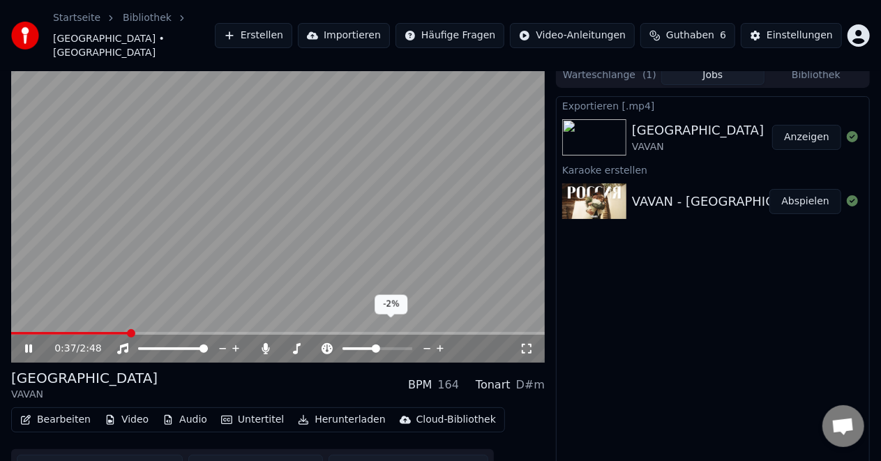
click at [428, 342] on icon at bounding box center [427, 349] width 13 height 14
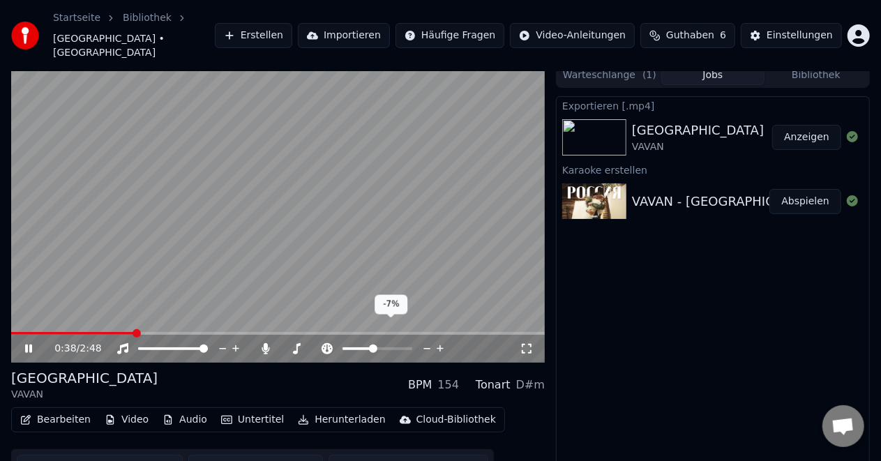
click at [428, 342] on icon at bounding box center [427, 349] width 13 height 14
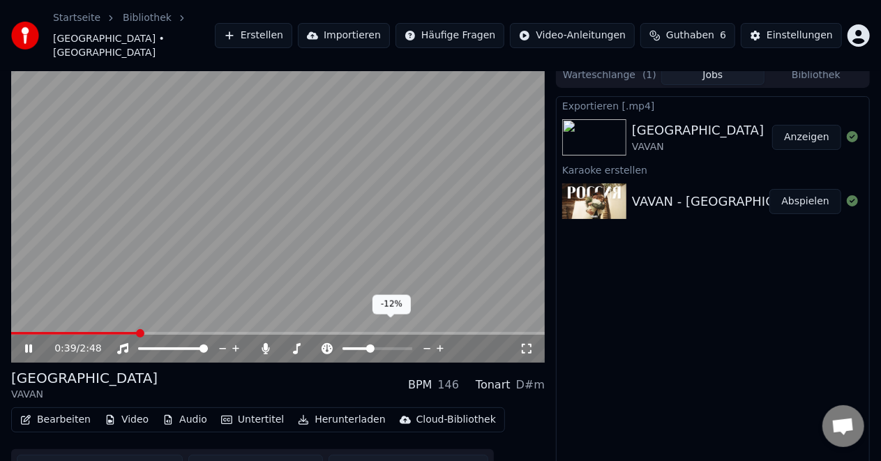
click at [428, 342] on icon at bounding box center [427, 349] width 13 height 14
click at [438, 342] on icon at bounding box center [440, 349] width 13 height 14
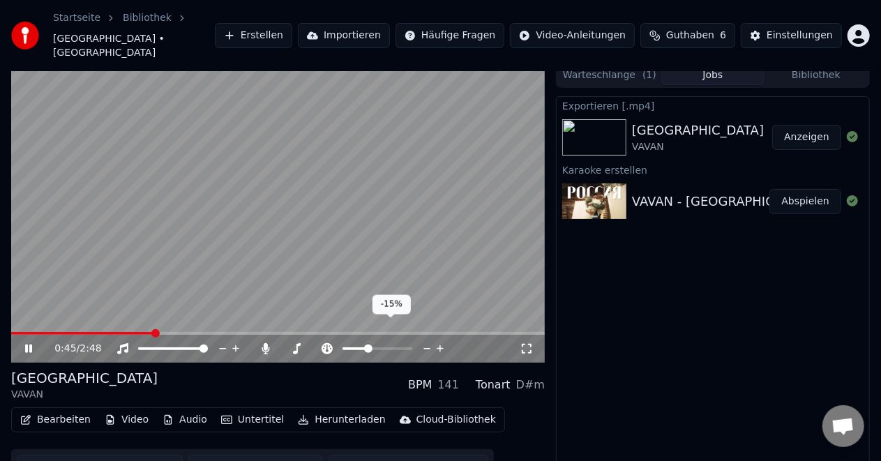
click at [438, 342] on icon at bounding box center [440, 349] width 13 height 14
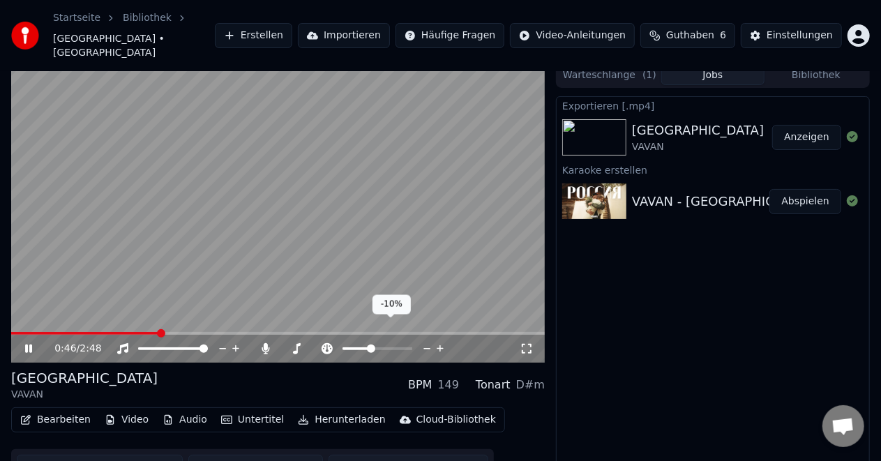
click at [438, 342] on icon at bounding box center [440, 349] width 13 height 14
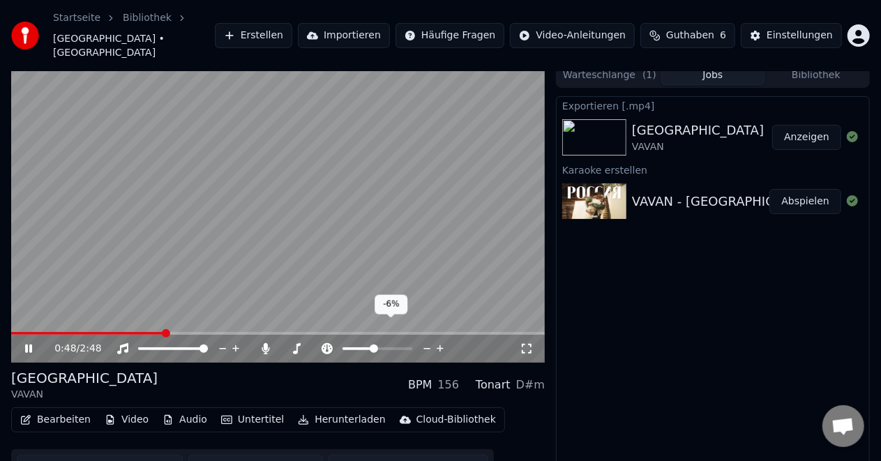
click at [438, 342] on icon at bounding box center [440, 349] width 13 height 14
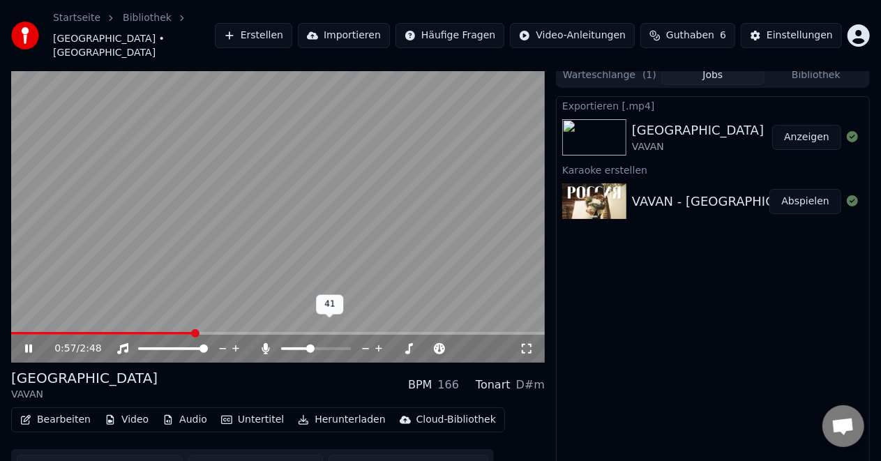
click at [310, 345] on span at bounding box center [310, 349] width 8 height 8
click at [351, 345] on span at bounding box center [347, 349] width 8 height 8
click at [155, 345] on span at bounding box center [158, 349] width 8 height 8
click at [208, 345] on span at bounding box center [204, 349] width 8 height 8
click at [264, 343] on icon at bounding box center [266, 348] width 8 height 11
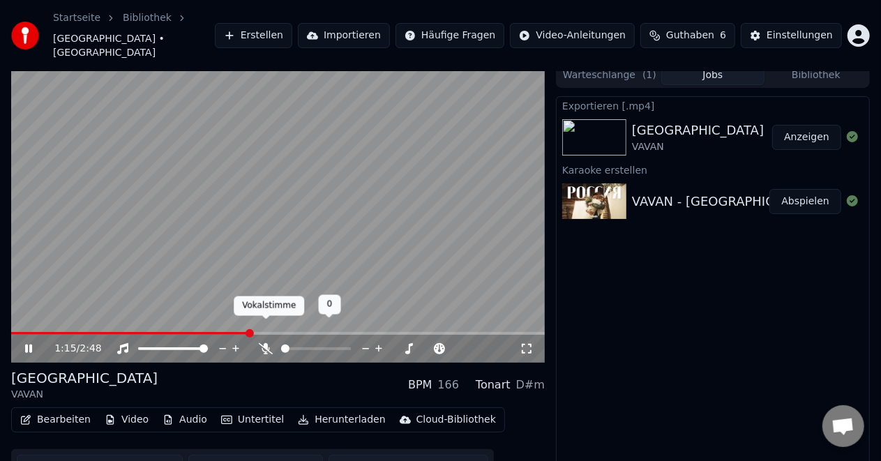
click at [266, 343] on icon at bounding box center [266, 348] width 14 height 11
click at [317, 345] on span at bounding box center [317, 349] width 8 height 8
click at [351, 345] on span at bounding box center [347, 349] width 8 height 8
click at [382, 342] on icon at bounding box center [379, 349] width 13 height 14
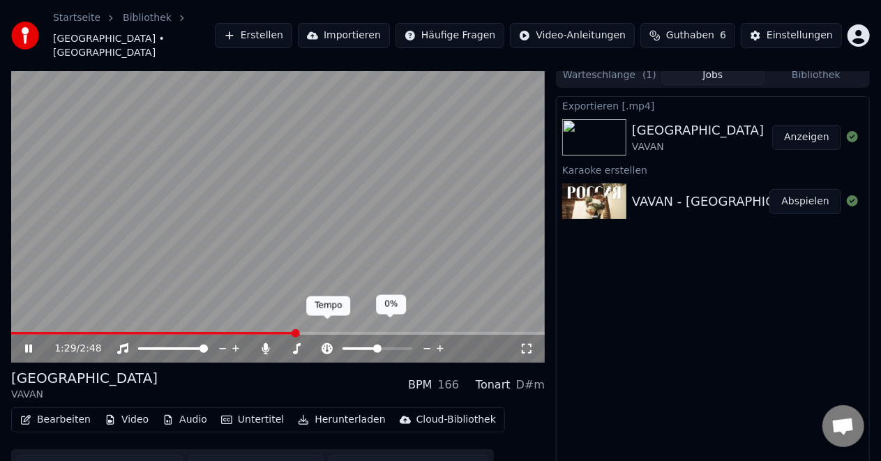
click at [324, 343] on icon at bounding box center [327, 348] width 11 height 11
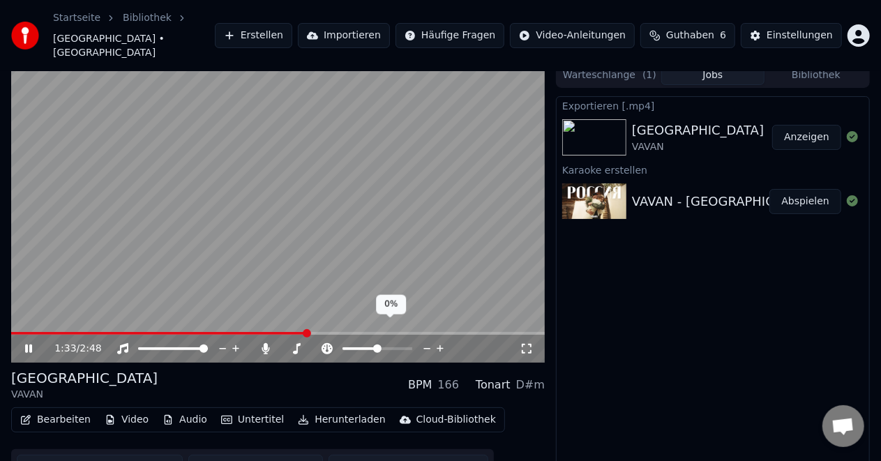
click at [324, 343] on icon at bounding box center [327, 348] width 11 height 11
click at [428, 342] on icon at bounding box center [427, 349] width 13 height 14
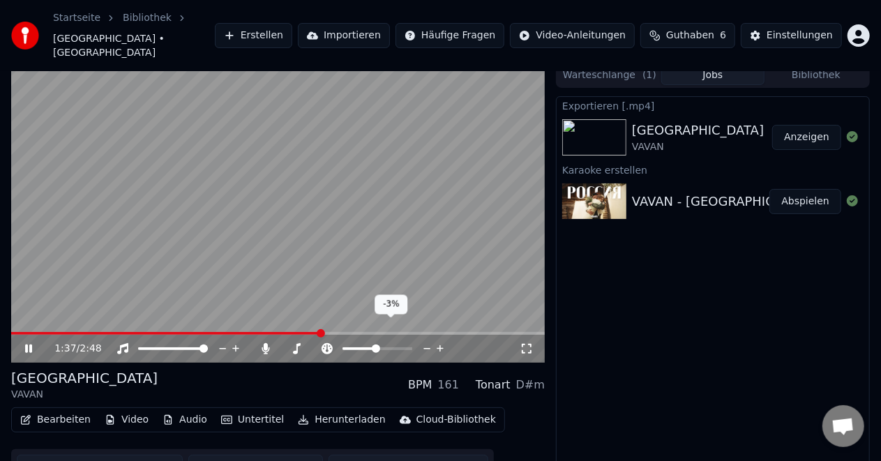
click at [428, 342] on icon at bounding box center [427, 349] width 13 height 14
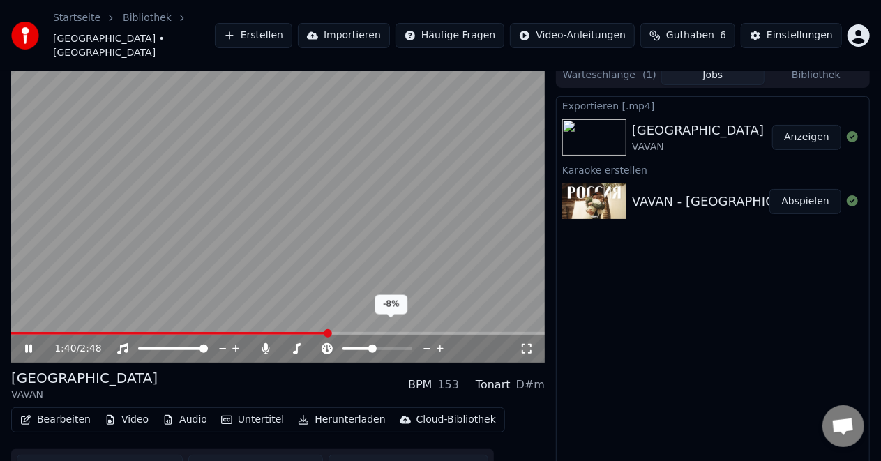
click at [428, 342] on icon at bounding box center [427, 349] width 13 height 14
click at [499, 377] on div "Tonart" at bounding box center [493, 385] width 35 height 17
click at [529, 377] on div "D#m" at bounding box center [530, 385] width 29 height 17
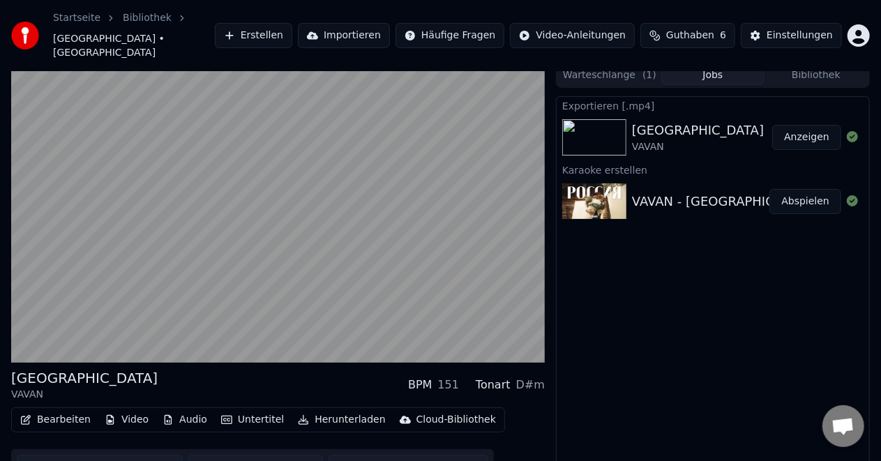
click at [459, 377] on div "151" at bounding box center [449, 385] width 22 height 17
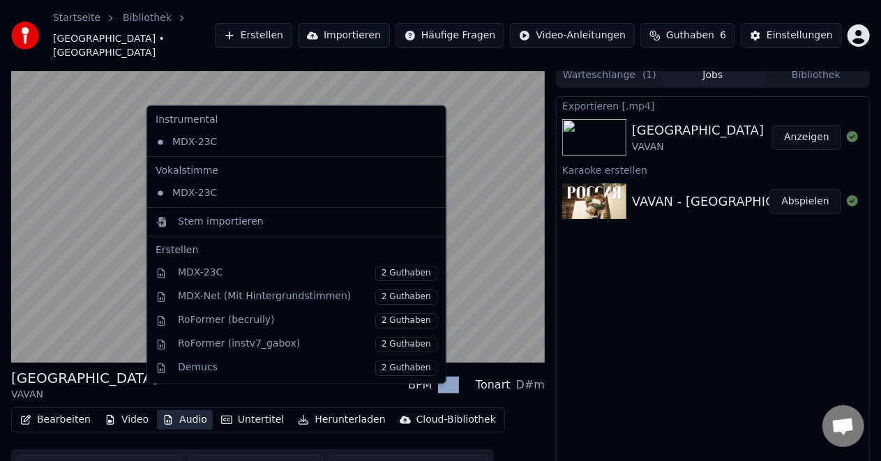
click at [174, 410] on button "Audio" at bounding box center [185, 420] width 56 height 20
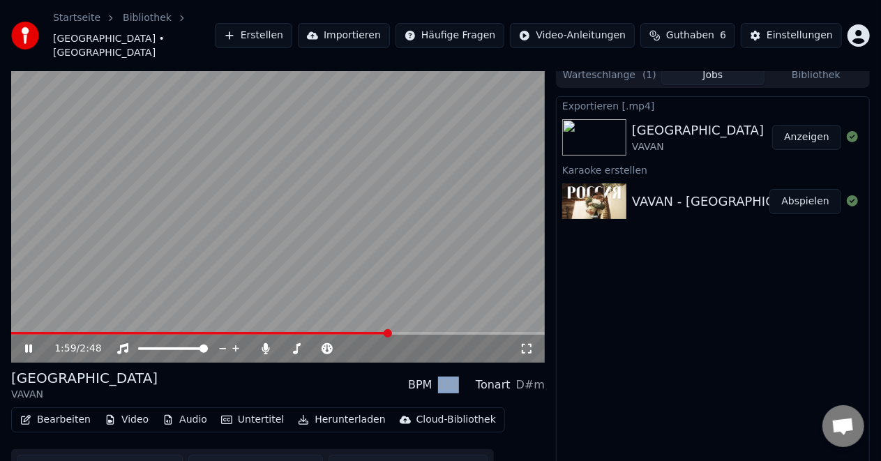
click at [471, 193] on video at bounding box center [278, 213] width 534 height 300
click at [25, 344] on icon at bounding box center [28, 349] width 8 height 10
click at [281, 345] on span at bounding box center [285, 349] width 8 height 8
click at [297, 343] on icon at bounding box center [296, 348] width 14 height 11
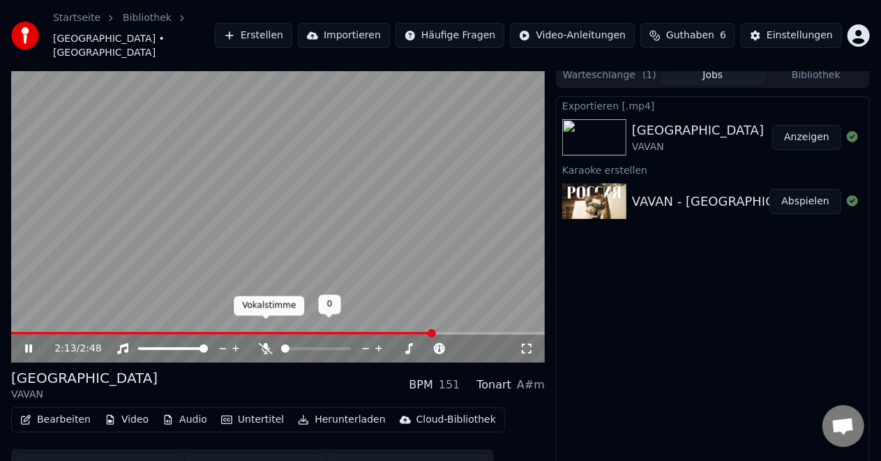
click at [262, 343] on icon at bounding box center [266, 348] width 14 height 11
click at [14, 332] on span at bounding box center [226, 333] width 431 height 3
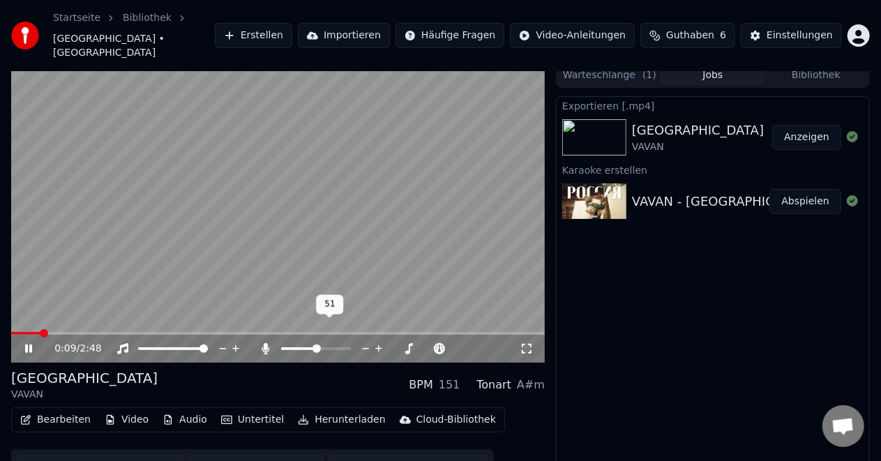
click at [317, 345] on span at bounding box center [317, 349] width 8 height 8
click at [409, 345] on icon at bounding box center [409, 348] width 7 height 7
click at [397, 342] on icon at bounding box center [396, 349] width 13 height 14
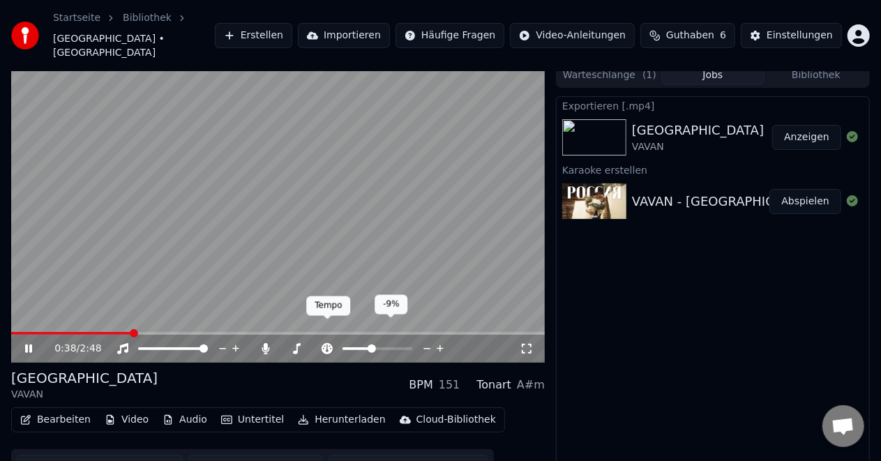
click at [325, 343] on icon at bounding box center [327, 348] width 11 height 11
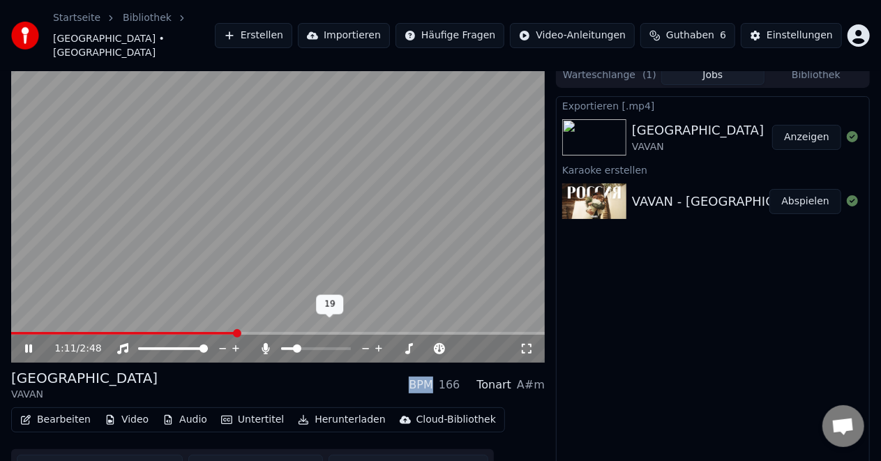
click at [294, 345] on span at bounding box center [297, 349] width 8 height 8
click at [293, 345] on span at bounding box center [296, 349] width 8 height 8
click at [351, 345] on span at bounding box center [347, 349] width 8 height 8
click at [306, 332] on span at bounding box center [158, 333] width 295 height 3
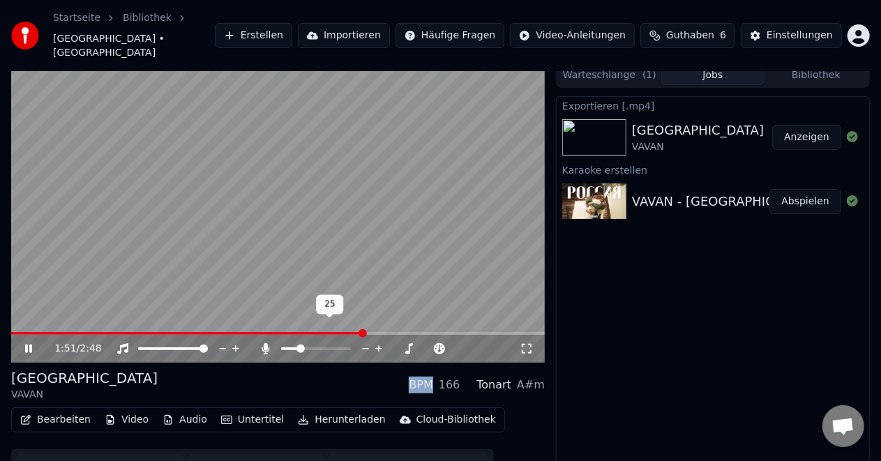
click at [299, 345] on span at bounding box center [300, 349] width 8 height 8
click at [208, 345] on span at bounding box center [204, 349] width 8 height 8
click at [234, 342] on icon at bounding box center [236, 349] width 13 height 14
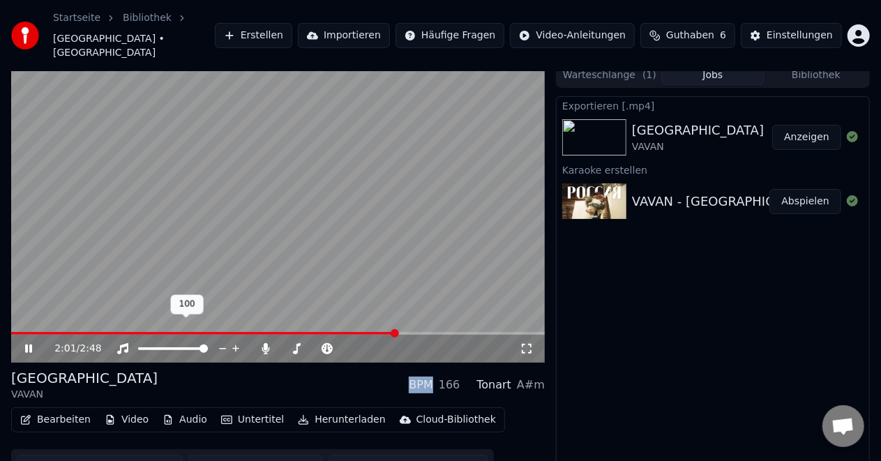
click at [234, 342] on icon at bounding box center [236, 349] width 13 height 14
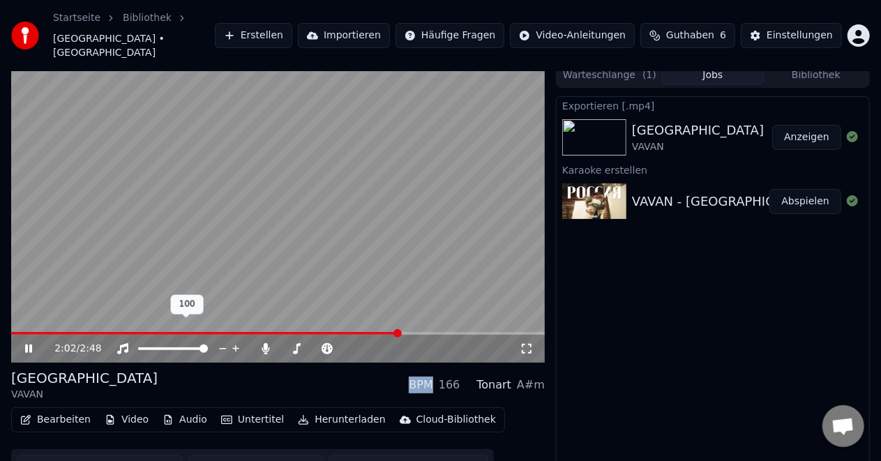
click at [234, 342] on icon at bounding box center [236, 349] width 13 height 14
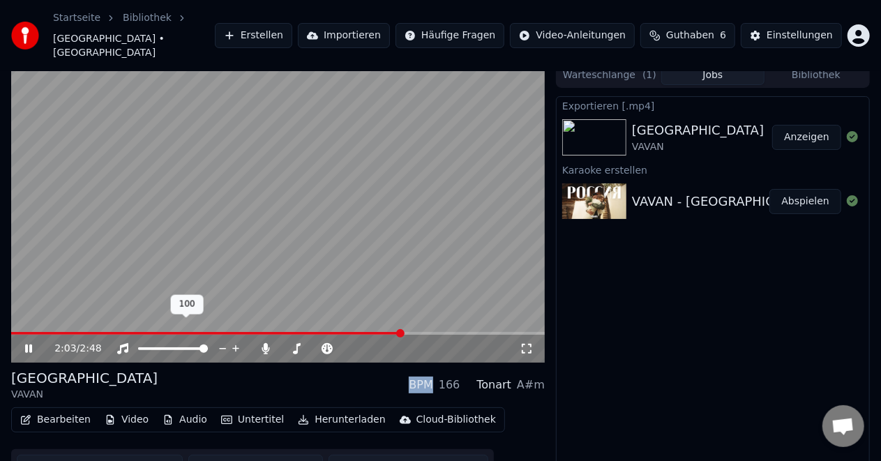
click at [234, 342] on icon at bounding box center [236, 349] width 13 height 14
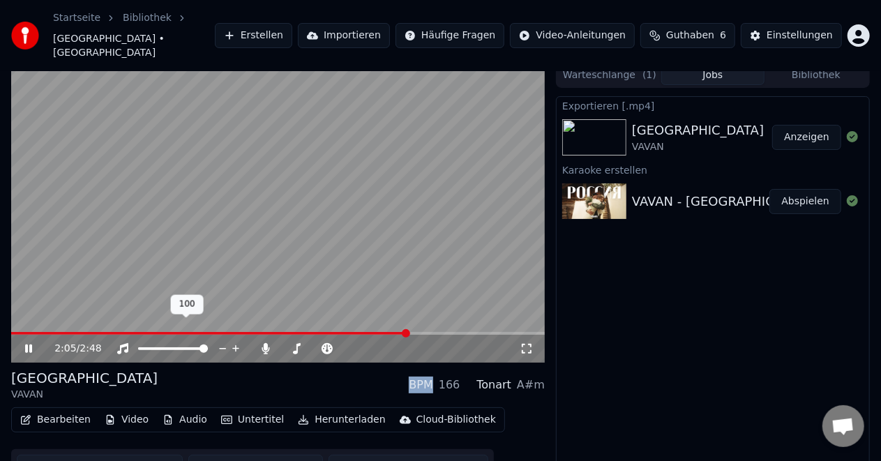
click at [236, 345] on icon at bounding box center [235, 348] width 7 height 7
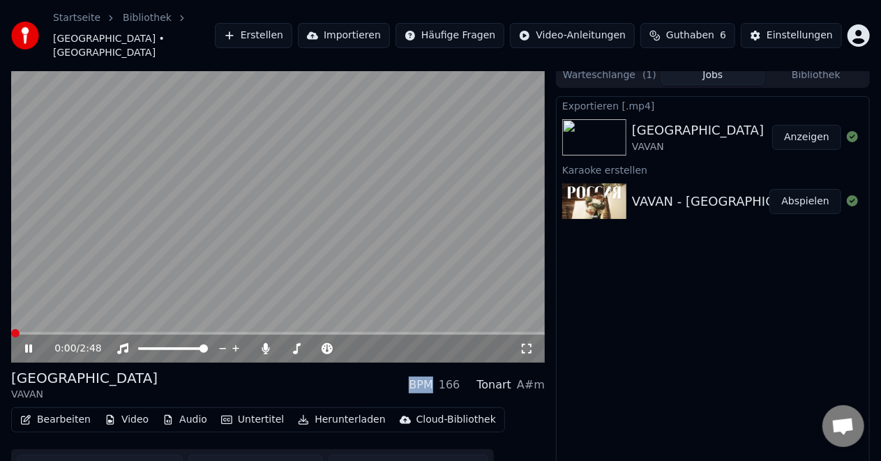
click at [11, 332] on span at bounding box center [11, 333] width 0 height 3
click at [294, 345] on span at bounding box center [296, 349] width 8 height 8
click at [351, 345] on span at bounding box center [347, 349] width 8 height 8
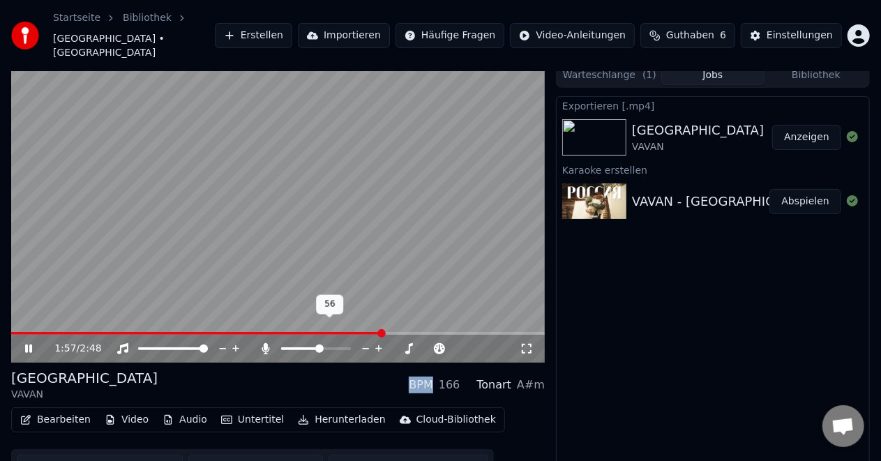
click at [320, 347] on span at bounding box center [300, 348] width 39 height 3
click at [305, 342] on div at bounding box center [329, 349] width 112 height 14
click at [292, 347] on span at bounding box center [286, 348] width 10 height 3
click at [297, 345] on span at bounding box center [294, 349] width 8 height 8
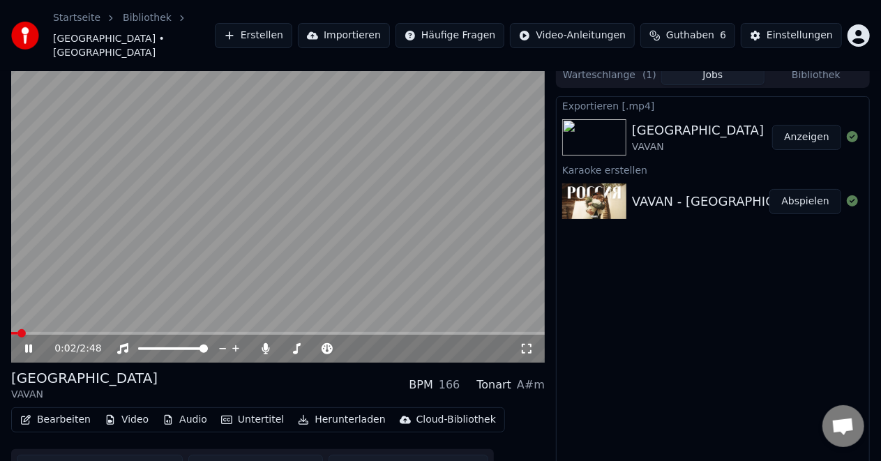
click at [16, 332] on span at bounding box center [14, 333] width 6 height 3
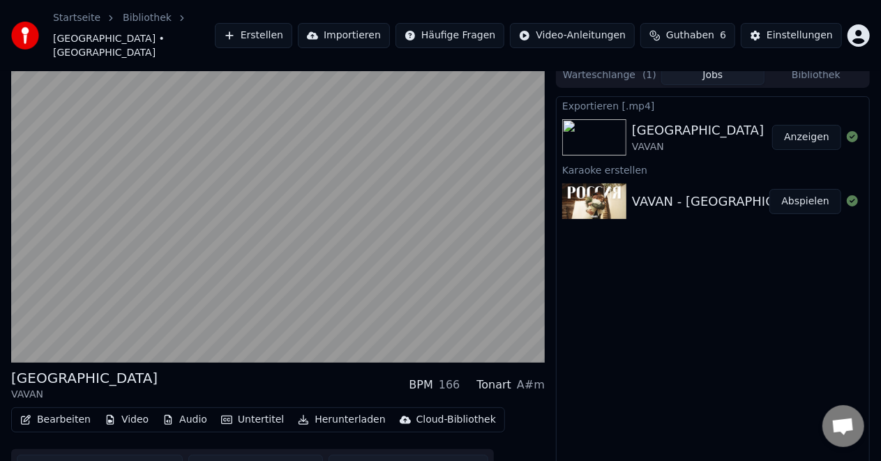
click at [805, 125] on button "Anzeigen" at bounding box center [806, 137] width 69 height 25
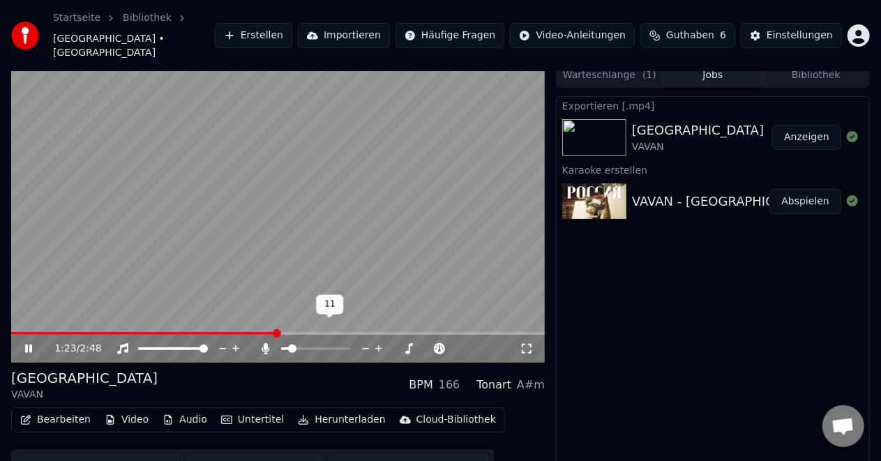
click at [289, 345] on span at bounding box center [292, 349] width 8 height 8
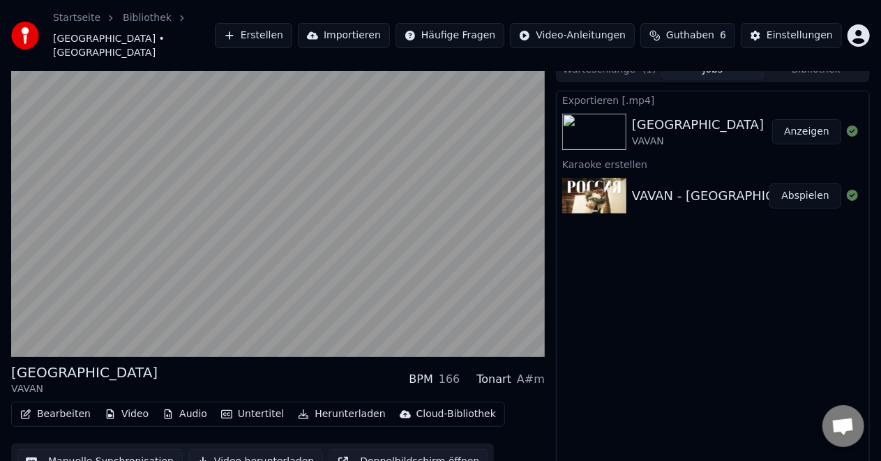
click at [400, 449] on button "Doppelbildschirm öffnen" at bounding box center [409, 461] width 160 height 25
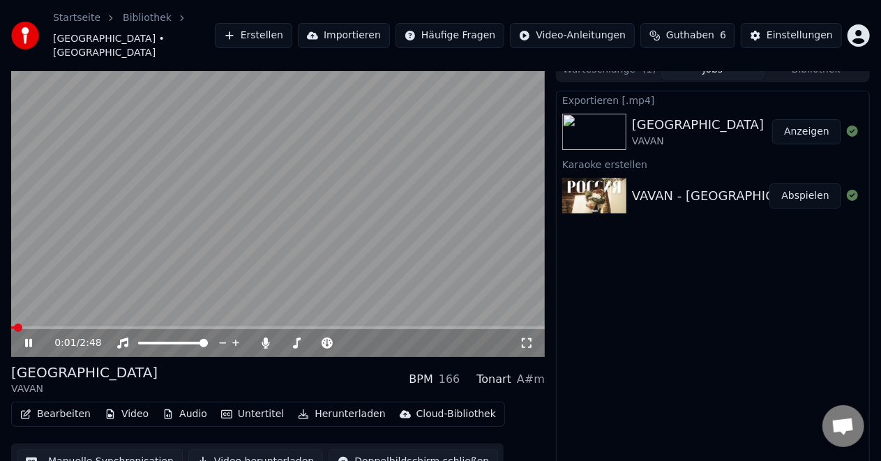
click at [15, 326] on span at bounding box center [12, 327] width 3 height 3
click at [351, 339] on span at bounding box center [347, 343] width 8 height 8
click at [208, 339] on span at bounding box center [204, 343] width 8 height 8
click at [20, 324] on span at bounding box center [24, 328] width 8 height 8
click at [281, 339] on span at bounding box center [285, 343] width 8 height 8
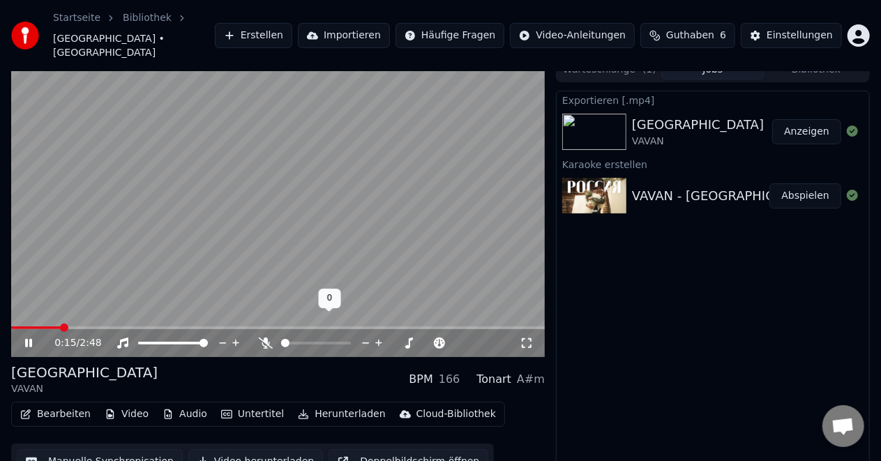
click at [266, 338] on icon at bounding box center [266, 343] width 14 height 11
click at [351, 339] on span at bounding box center [347, 343] width 8 height 8
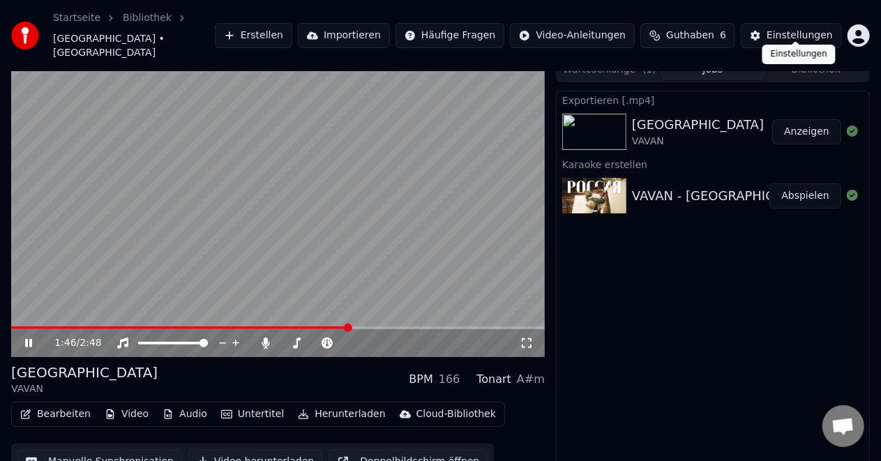
click at [781, 29] on div "Einstellungen" at bounding box center [800, 36] width 66 height 14
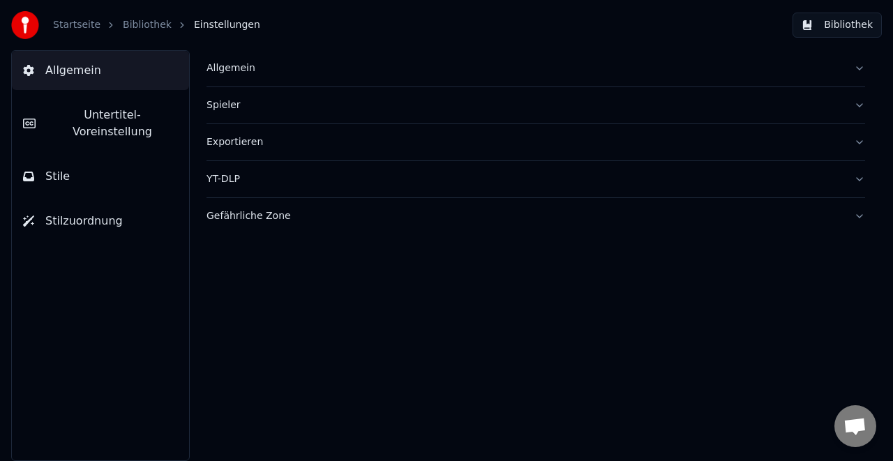
click at [134, 116] on span "Untertitel-Voreinstellung" at bounding box center [112, 123] width 131 height 33
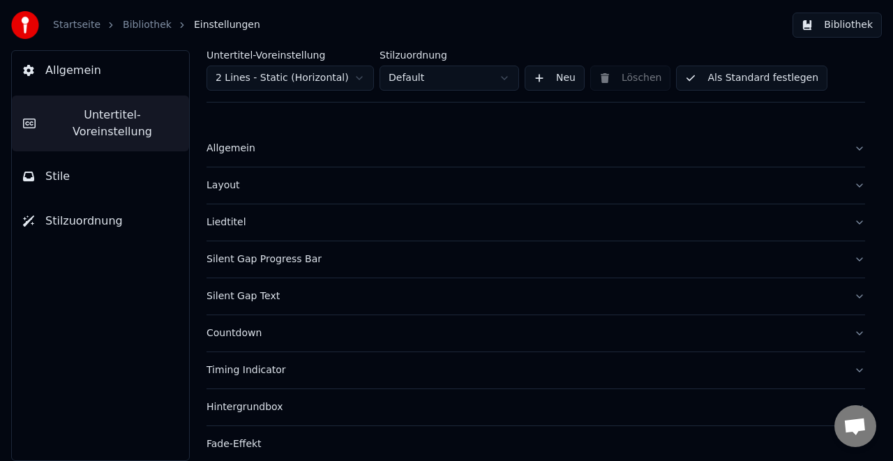
click at [88, 157] on button "Stile" at bounding box center [100, 176] width 177 height 39
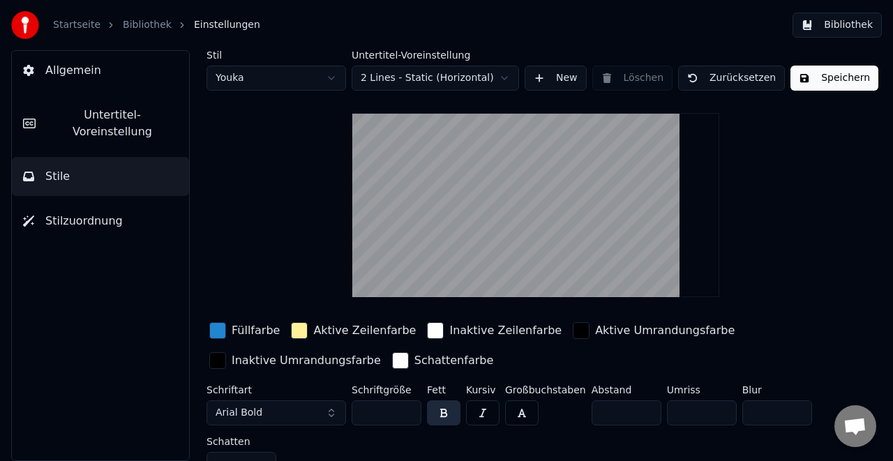
click at [81, 74] on span "Allgemein" at bounding box center [73, 70] width 56 height 17
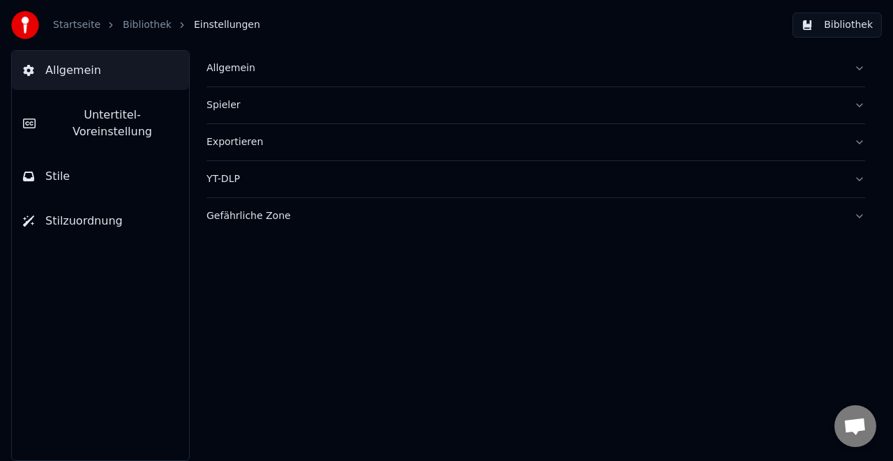
click at [25, 29] on img at bounding box center [25, 25] width 28 height 28
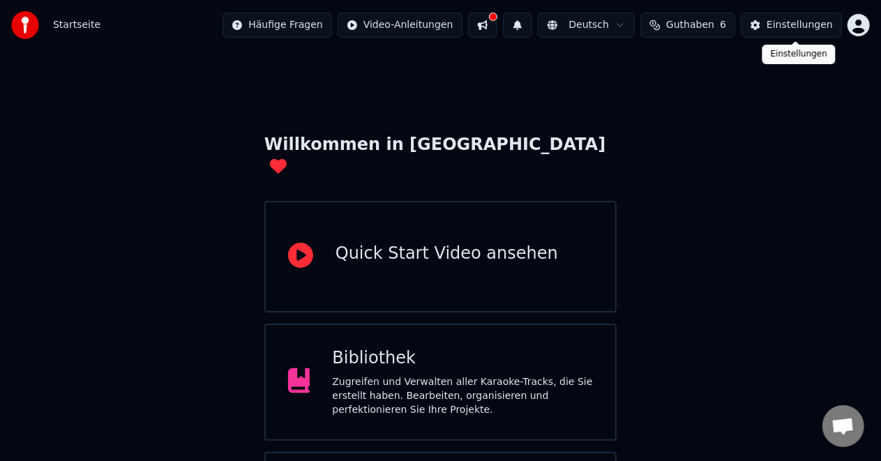
click at [790, 26] on div "Einstellungen" at bounding box center [800, 25] width 66 height 14
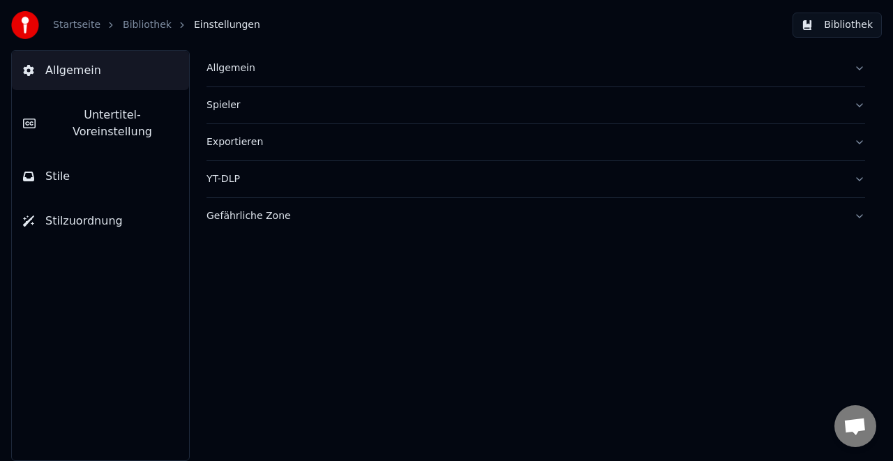
click at [130, 24] on link "Bibliothek" at bounding box center [147, 25] width 49 height 14
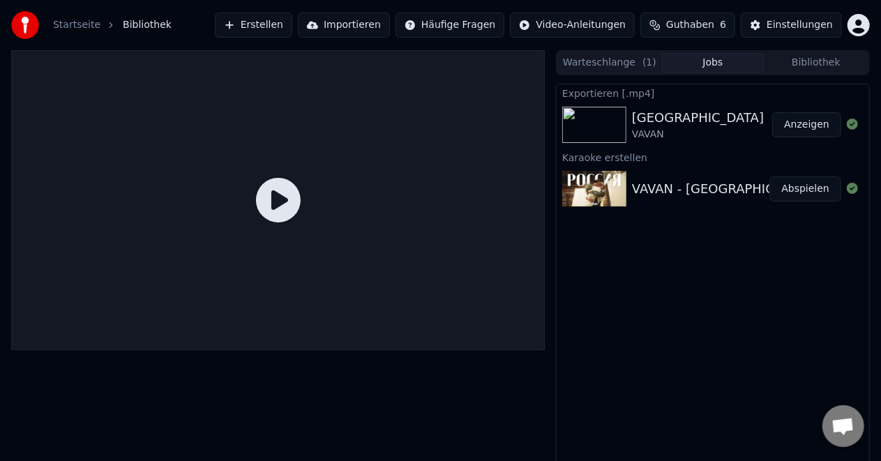
click at [280, 202] on icon at bounding box center [278, 200] width 45 height 45
click at [276, 204] on icon at bounding box center [278, 200] width 45 height 45
click at [612, 192] on img at bounding box center [594, 189] width 64 height 36
click at [805, 190] on button "Abspielen" at bounding box center [805, 188] width 72 height 25
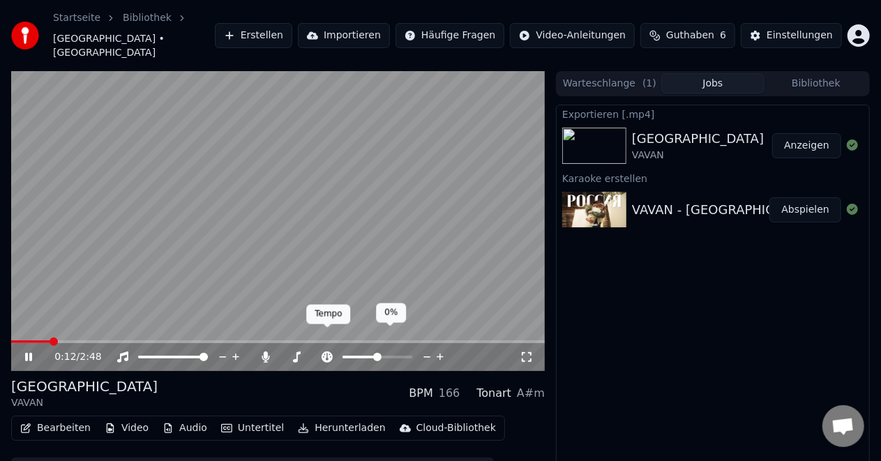
click at [324, 352] on icon at bounding box center [327, 357] width 14 height 11
click at [327, 352] on icon at bounding box center [327, 357] width 14 height 11
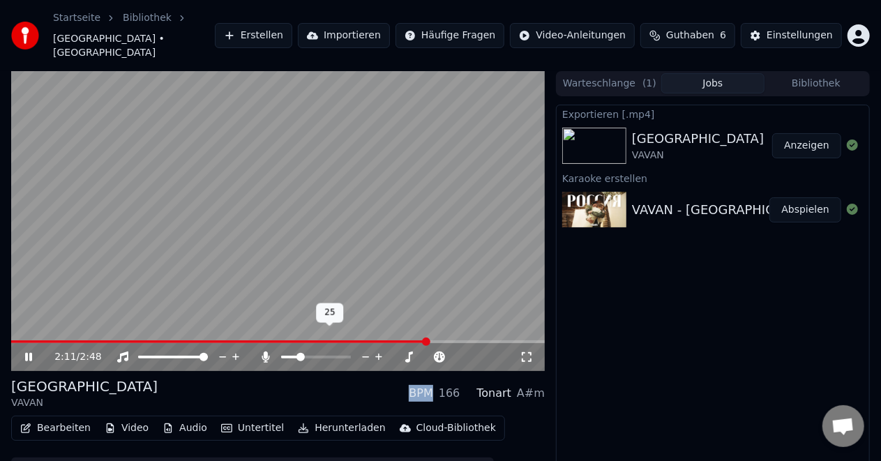
click at [299, 353] on span at bounding box center [300, 357] width 8 height 8
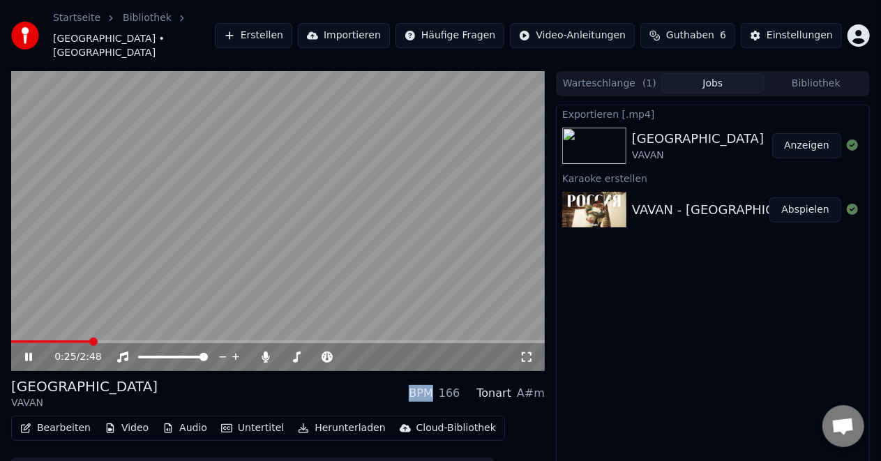
click at [91, 340] on span at bounding box center [51, 341] width 80 height 3
click at [296, 353] on span at bounding box center [298, 357] width 8 height 8
click at [292, 353] on span at bounding box center [294, 357] width 8 height 8
click at [289, 353] on span at bounding box center [292, 357] width 8 height 8
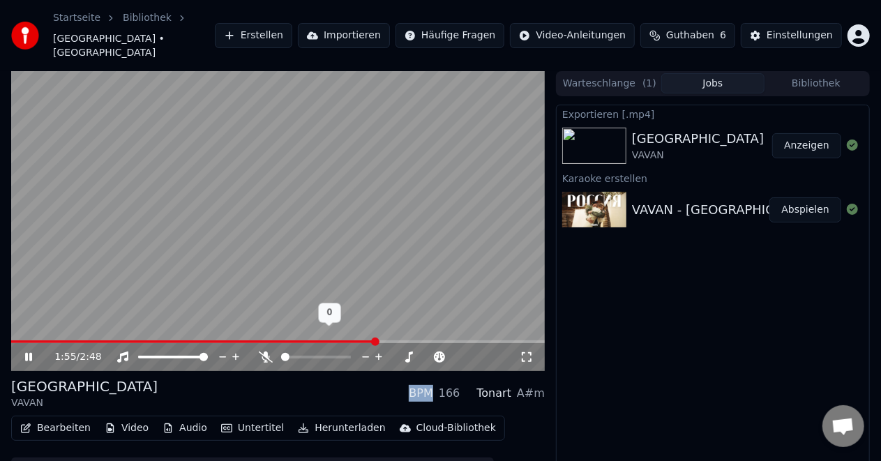
click at [281, 353] on span at bounding box center [285, 357] width 8 height 8
click at [167, 343] on div "2:00 / 2:48" at bounding box center [278, 357] width 534 height 28
click at [163, 340] on span at bounding box center [204, 341] width 386 height 3
click at [302, 353] on span at bounding box center [304, 357] width 8 height 8
click at [208, 317] on video at bounding box center [278, 221] width 534 height 300
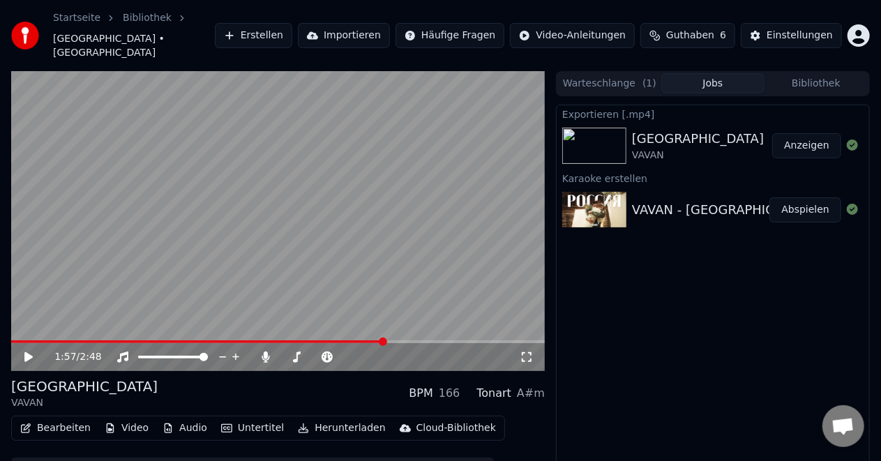
click at [202, 317] on video at bounding box center [278, 221] width 534 height 300
click at [190, 340] on span at bounding box center [200, 341] width 379 height 3
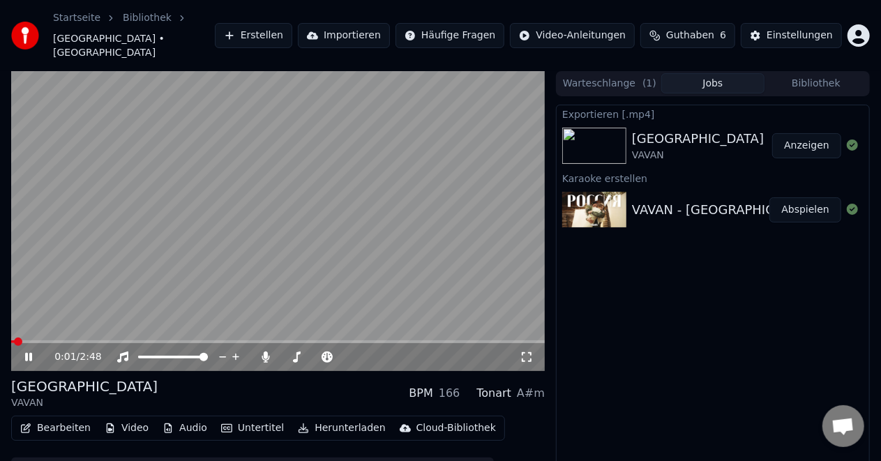
click at [13, 340] on span at bounding box center [12, 341] width 3 height 3
click at [523, 352] on icon at bounding box center [527, 357] width 14 height 11
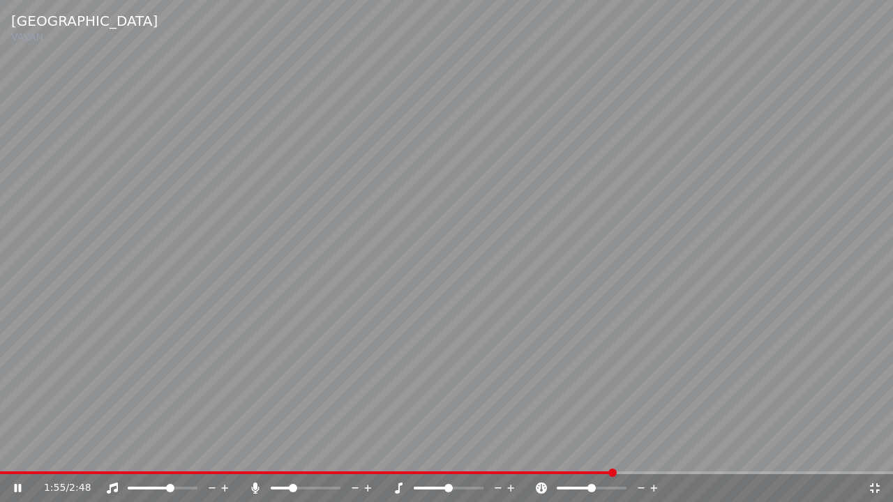
click at [172, 460] on span at bounding box center [150, 488] width 44 height 3
click at [123, 460] on video at bounding box center [446, 251] width 893 height 502
click at [27, 460] on span at bounding box center [326, 473] width 652 height 3
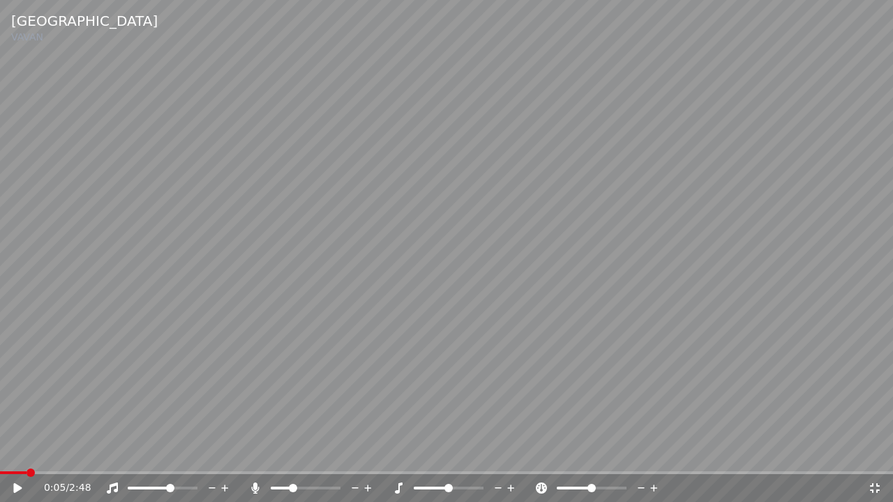
click at [2, 460] on video at bounding box center [446, 251] width 893 height 502
click at [6, 460] on span at bounding box center [3, 473] width 6 height 3
click at [128, 460] on span at bounding box center [132, 488] width 8 height 8
click at [283, 460] on span at bounding box center [280, 488] width 8 height 8
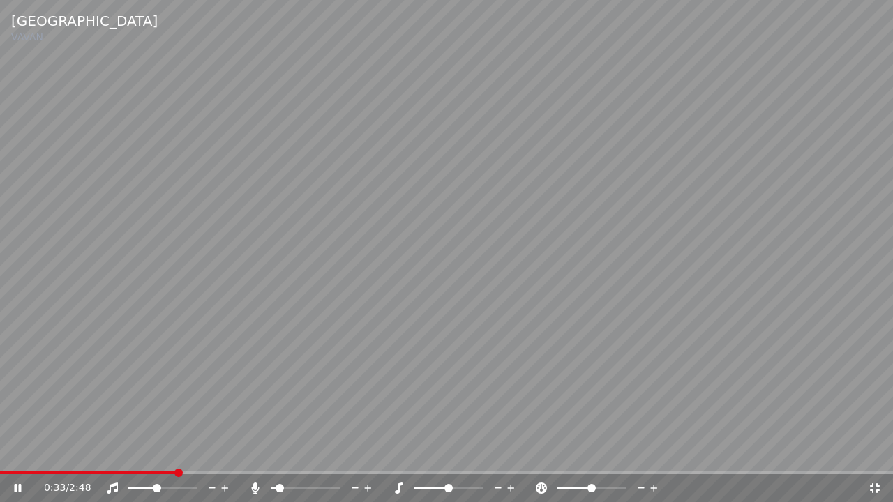
click at [287, 460] on div at bounding box center [318, 488] width 112 height 14
click at [289, 460] on span at bounding box center [306, 488] width 70 height 3
click at [282, 460] on span at bounding box center [280, 488] width 18 height 3
click at [279, 460] on span at bounding box center [275, 488] width 9 height 3
click at [168, 460] on span at bounding box center [167, 488] width 8 height 8
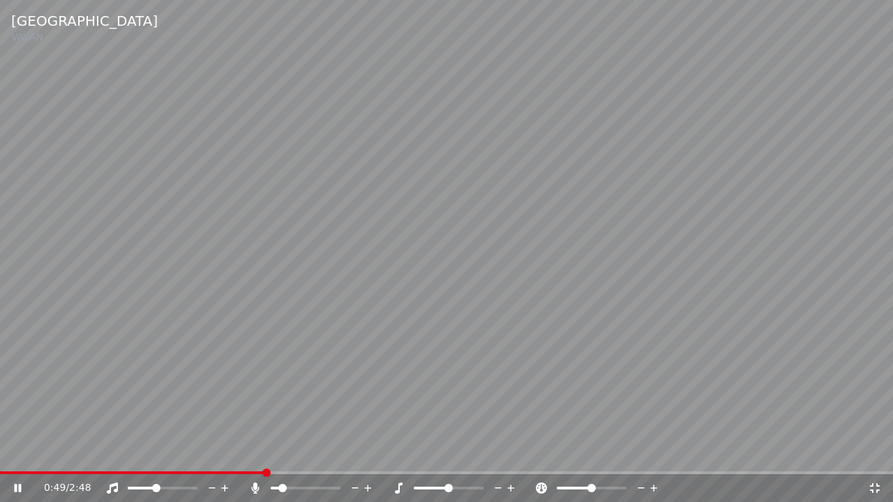
click at [155, 460] on span at bounding box center [156, 488] width 8 height 8
click at [283, 460] on span at bounding box center [282, 488] width 8 height 8
click at [0, 460] on span at bounding box center [4, 473] width 8 height 8
click at [15, 460] on icon at bounding box center [17, 488] width 8 height 10
click at [317, 460] on span at bounding box center [318, 488] width 8 height 8
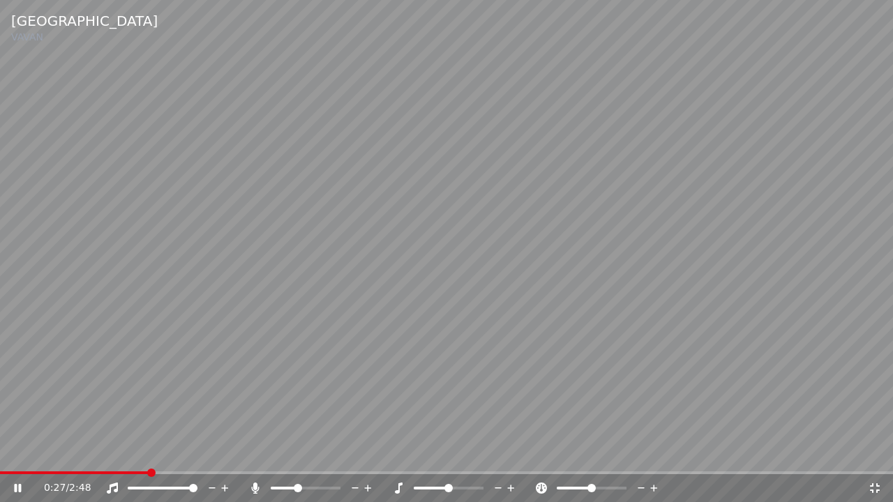
click at [297, 460] on span at bounding box center [298, 488] width 8 height 8
click at [128, 460] on span at bounding box center [132, 488] width 8 height 8
click at [183, 460] on span at bounding box center [180, 488] width 8 height 8
click at [448, 460] on span at bounding box center [448, 488] width 8 height 8
click at [449, 460] on span at bounding box center [448, 488] width 8 height 8
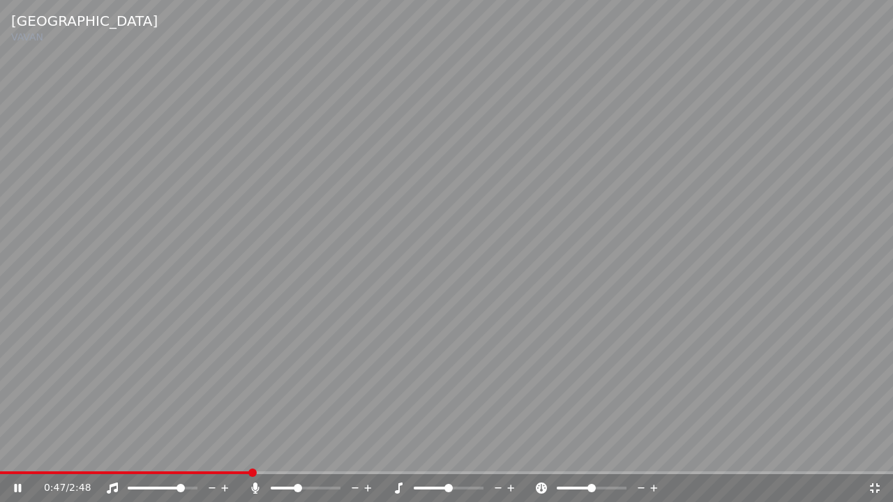
click at [510, 460] on icon at bounding box center [511, 488] width 7 height 7
click at [395, 460] on icon at bounding box center [398, 488] width 14 height 11
click at [614, 460] on span at bounding box center [611, 488] width 8 height 8
click at [541, 460] on icon at bounding box center [541, 488] width 14 height 11
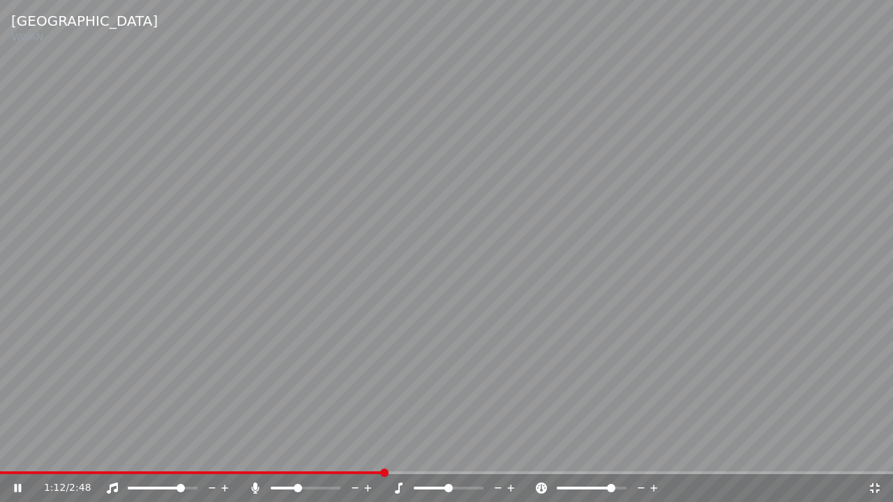
click at [541, 460] on icon at bounding box center [541, 488] width 14 height 11
click at [875, 460] on icon at bounding box center [875, 488] width 14 height 11
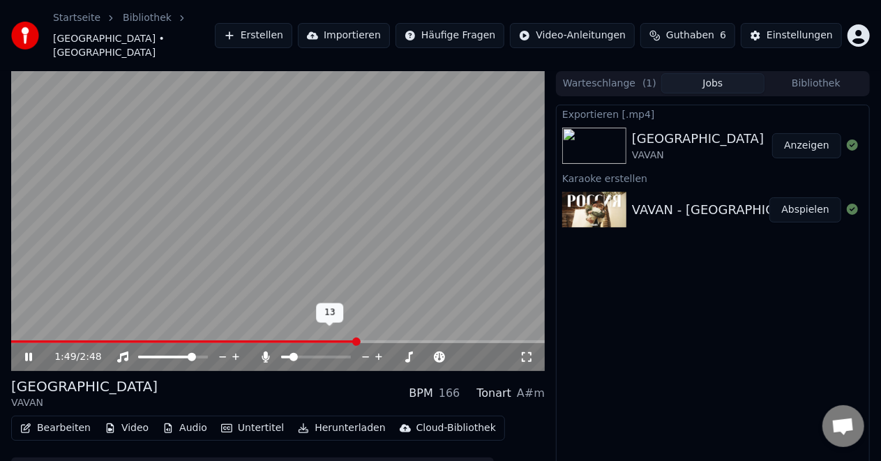
click at [290, 353] on span at bounding box center [293, 357] width 8 height 8
click at [293, 353] on span at bounding box center [296, 357] width 8 height 8
click at [15, 340] on span at bounding box center [278, 341] width 534 height 3
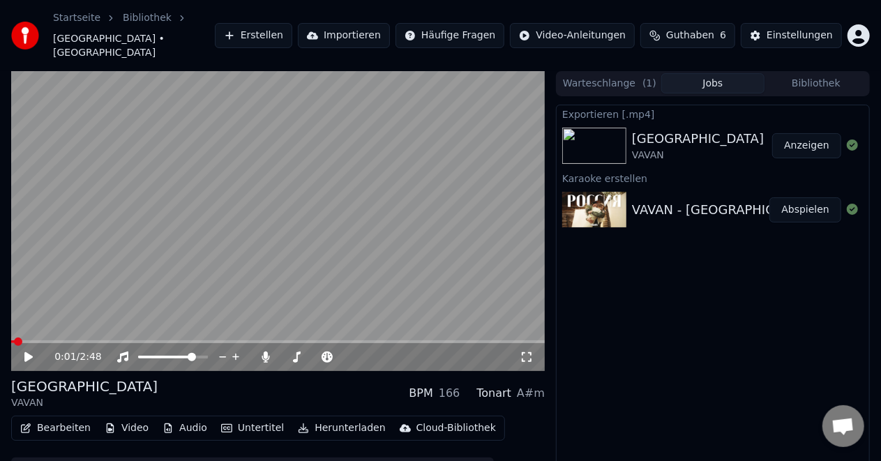
click at [26, 352] on icon at bounding box center [28, 357] width 8 height 10
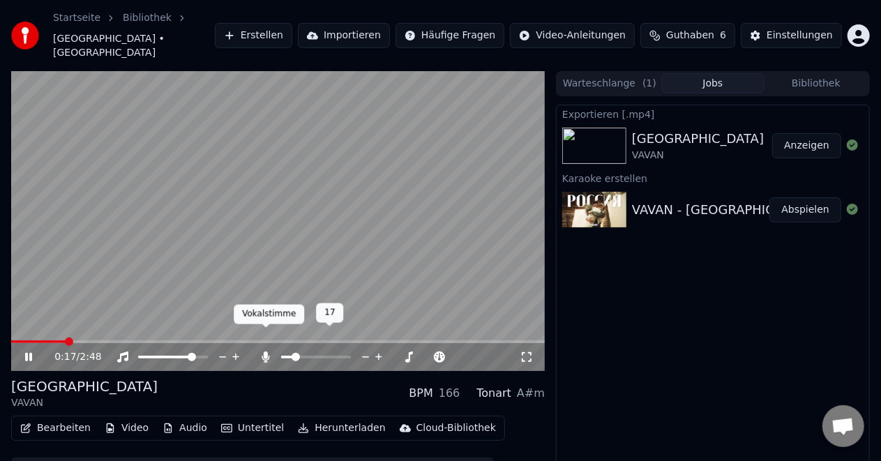
click at [262, 352] on icon at bounding box center [266, 357] width 14 height 11
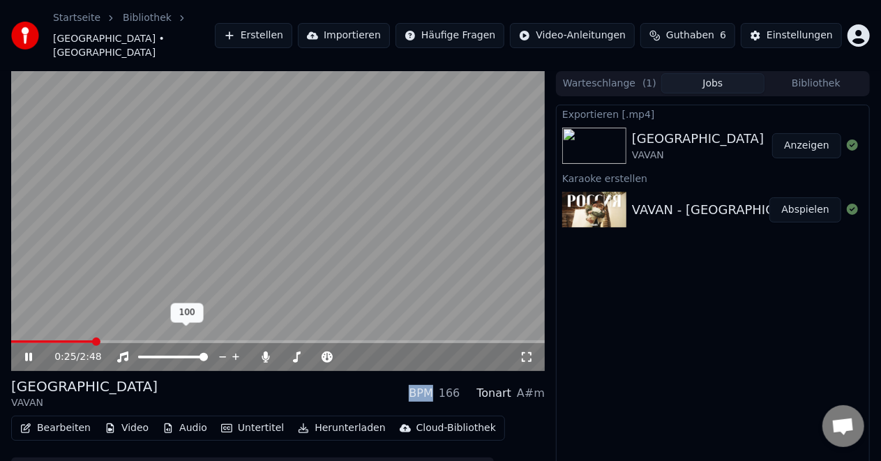
click at [208, 353] on span at bounding box center [204, 357] width 8 height 8
click at [28, 353] on icon at bounding box center [28, 357] width 7 height 8
click at [11, 338] on span at bounding box center [15, 342] width 8 height 8
click at [31, 352] on icon at bounding box center [28, 357] width 8 height 10
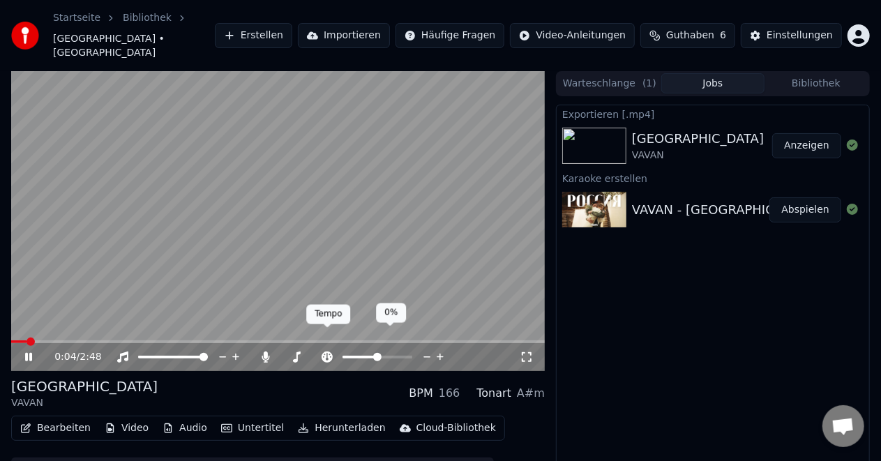
click at [328, 352] on icon at bounding box center [327, 357] width 11 height 11
click at [293, 352] on icon at bounding box center [296, 357] width 14 height 11
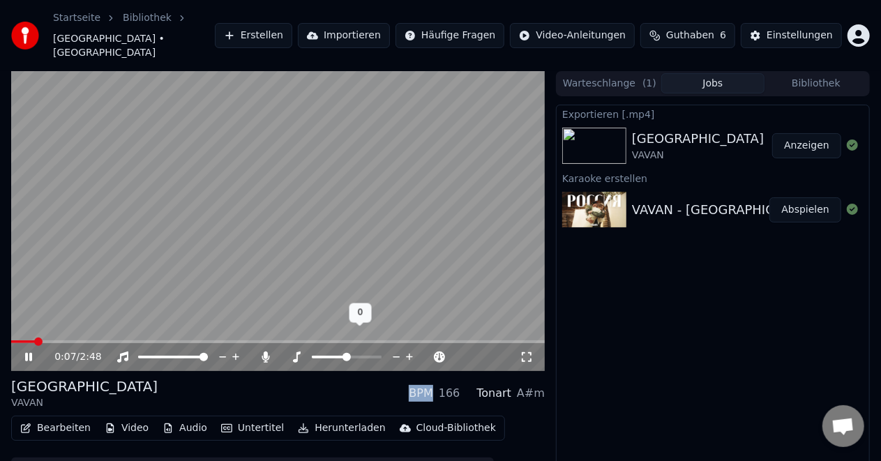
click at [293, 352] on icon at bounding box center [296, 357] width 14 height 11
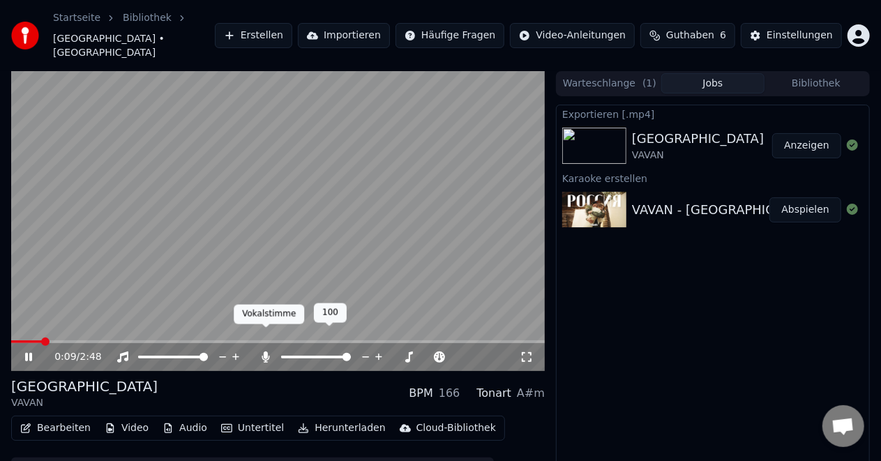
click at [265, 352] on icon at bounding box center [266, 357] width 8 height 11
click at [265, 352] on icon at bounding box center [266, 357] width 14 height 11
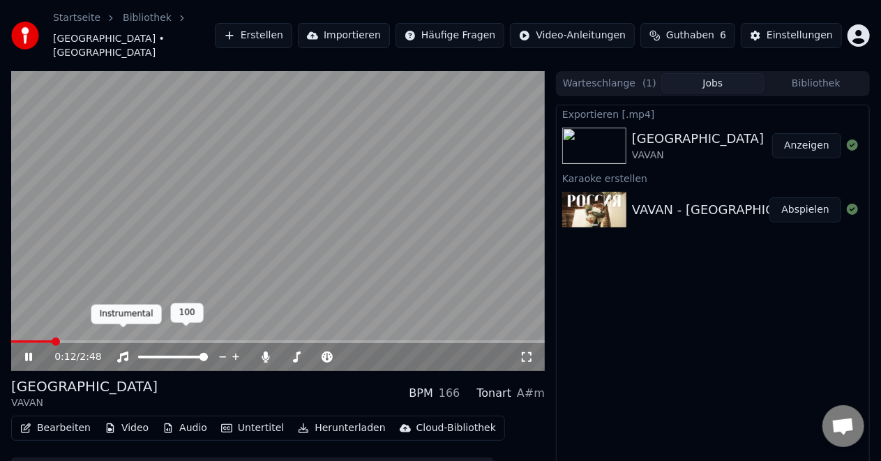
click at [123, 352] on icon at bounding box center [123, 357] width 14 height 11
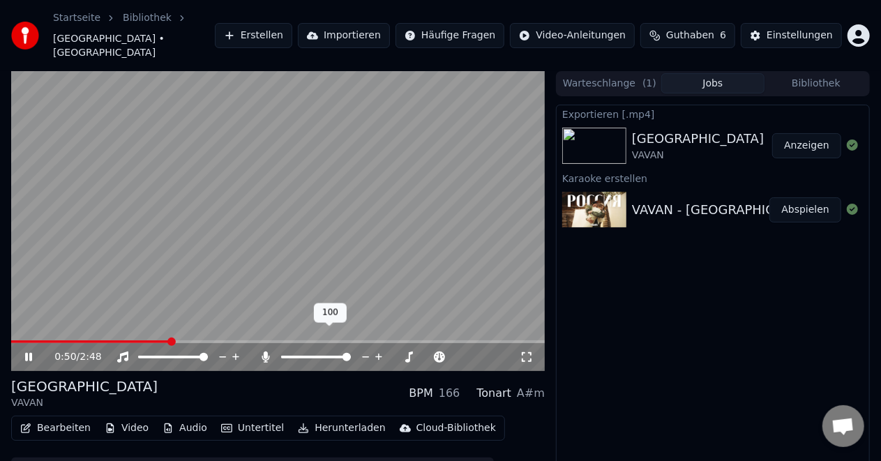
click at [304, 356] on span at bounding box center [316, 357] width 70 height 3
click at [297, 356] on span at bounding box center [289, 357] width 16 height 3
click at [25, 352] on icon at bounding box center [38, 357] width 32 height 11
